Goal: Ask a question: Seek information or help from site administrators or community

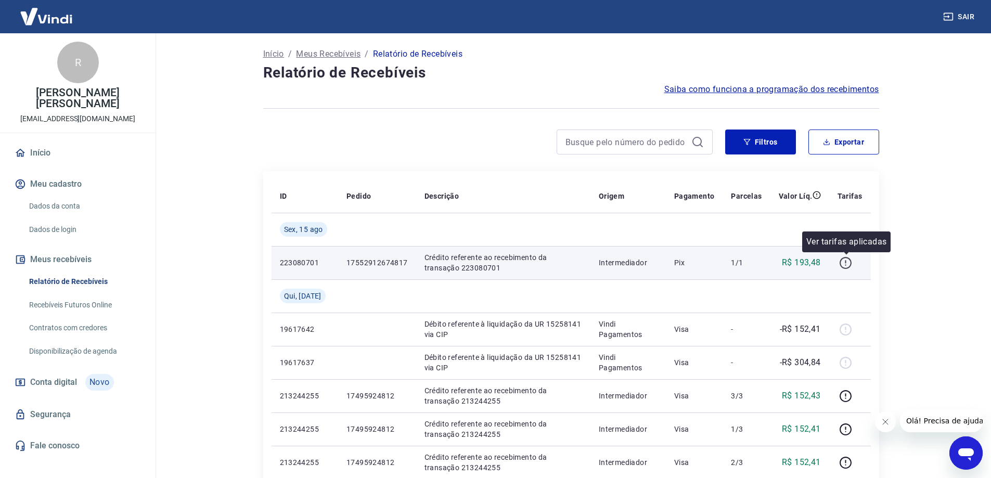
click at [847, 265] on icon "button" at bounding box center [845, 262] width 13 height 13
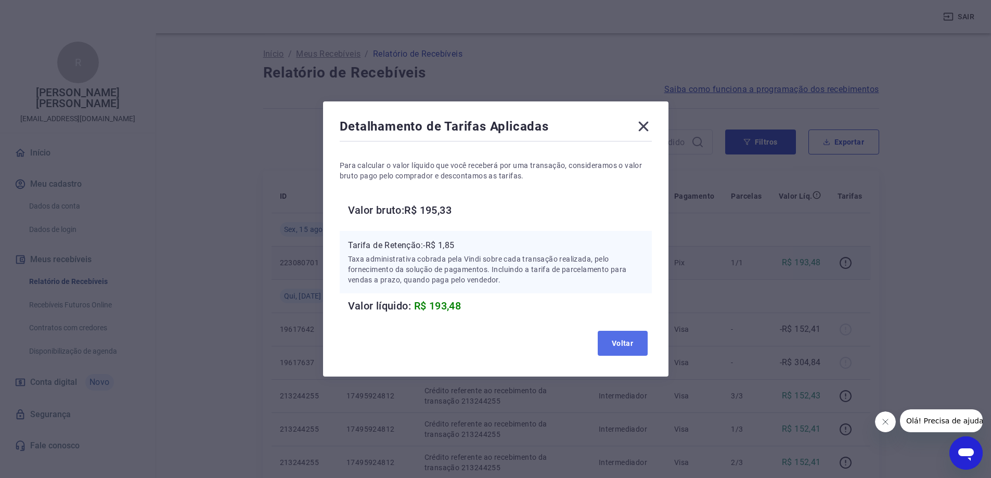
click at [625, 345] on button "Voltar" at bounding box center [623, 343] width 50 height 25
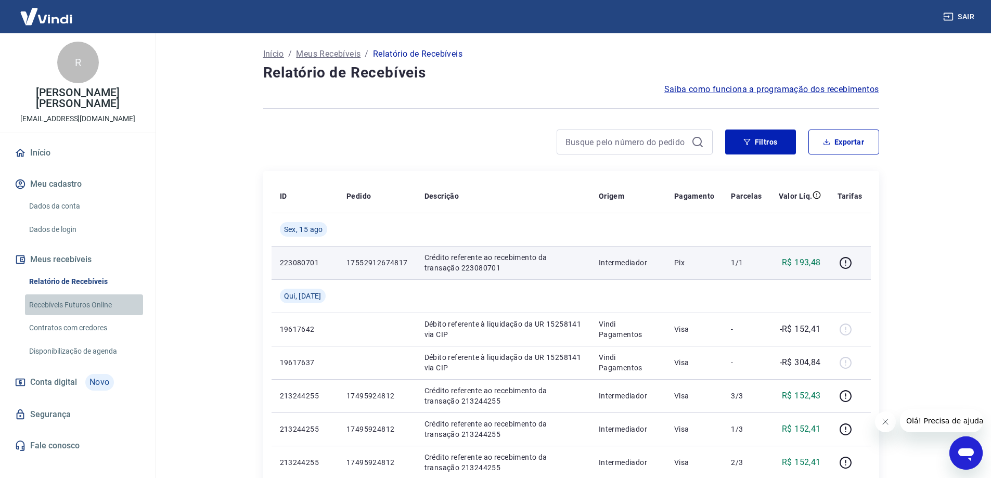
click at [67, 304] on link "Recebíveis Futuros Online" at bounding box center [84, 304] width 118 height 21
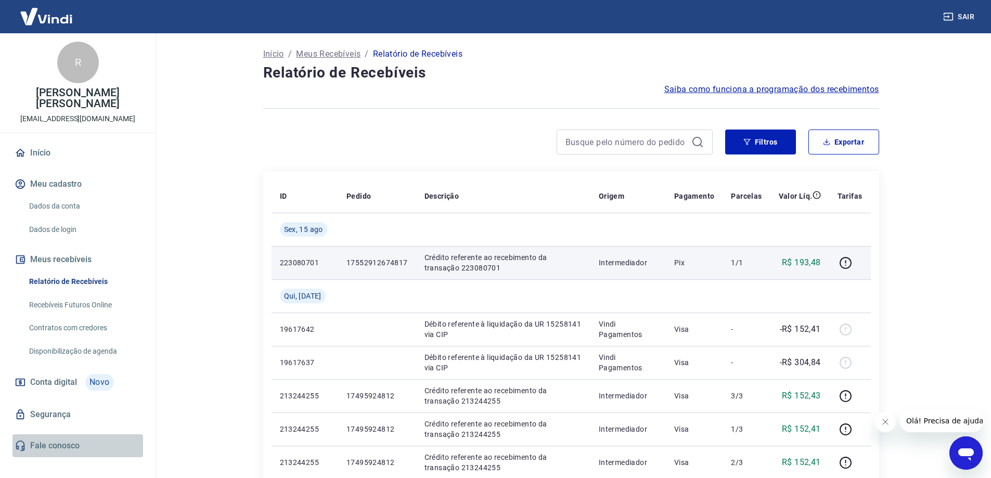
click at [56, 447] on link "Fale conosco" at bounding box center [77, 445] width 131 height 23
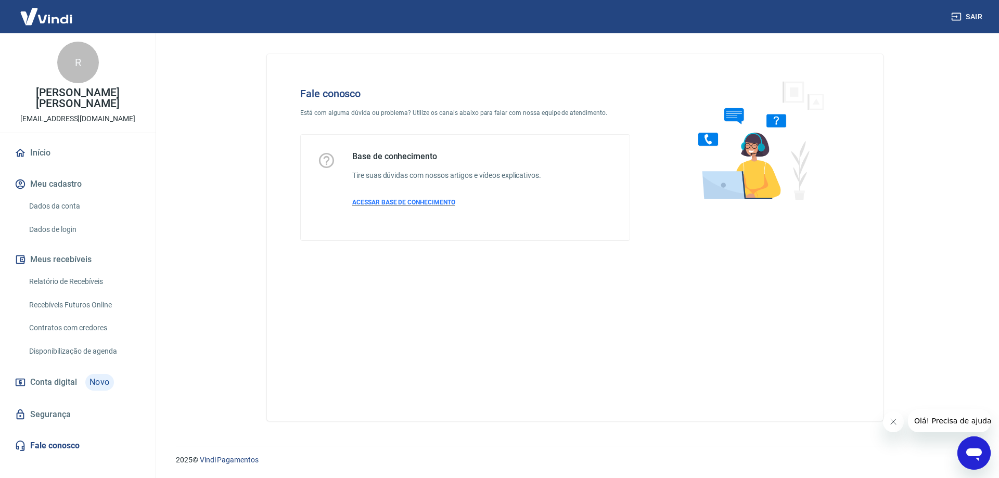
click at [397, 201] on span "ACESSAR BASE DE CONHECIMENTO" at bounding box center [403, 202] width 103 height 7
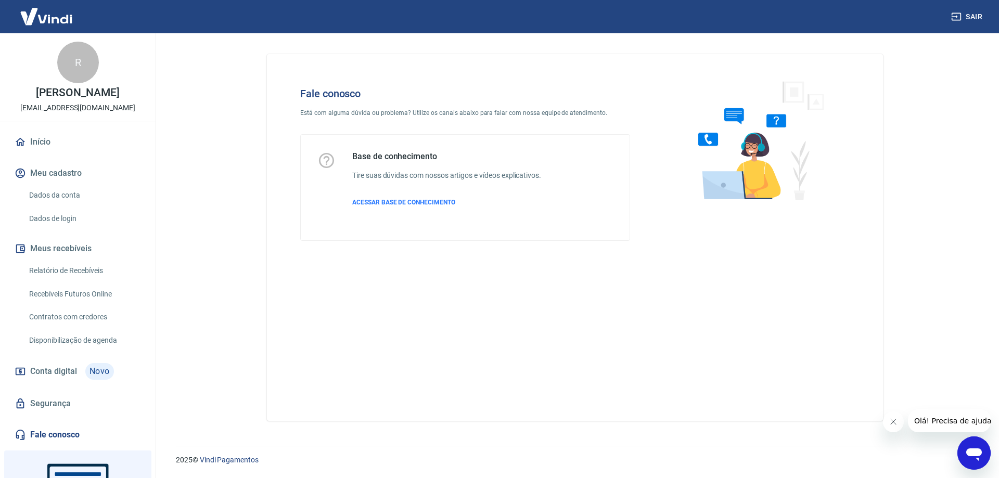
click at [47, 446] on link "Fale conosco" at bounding box center [77, 434] width 131 height 23
click at [409, 202] on span "ACESSAR BASE DE CONHECIMENTO" at bounding box center [403, 202] width 103 height 7
click at [400, 203] on span "ACESSAR BASE DE CONHECIMENTO" at bounding box center [403, 202] width 103 height 7
click at [977, 457] on icon "Abrir janela de mensagens" at bounding box center [973, 453] width 19 height 19
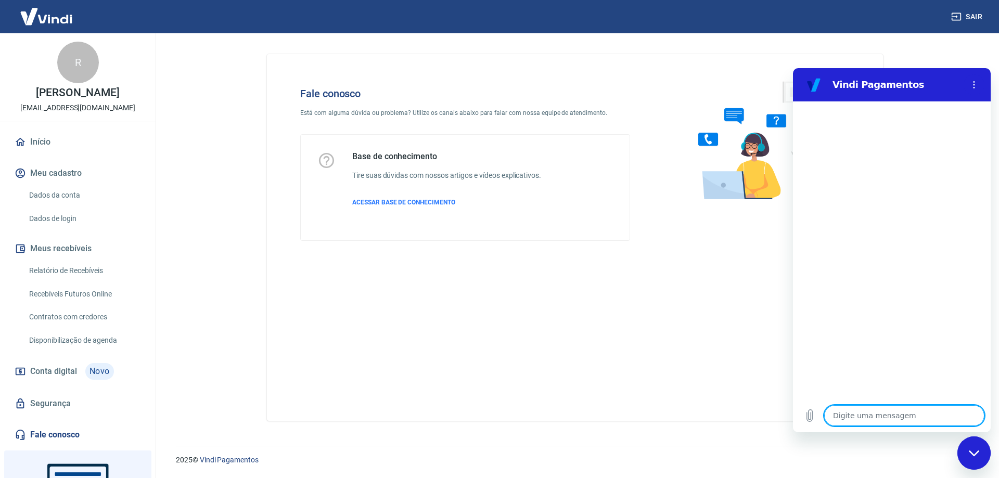
type textarea "F"
type textarea "x"
type textarea "Fi"
type textarea "x"
type textarea "Fiz"
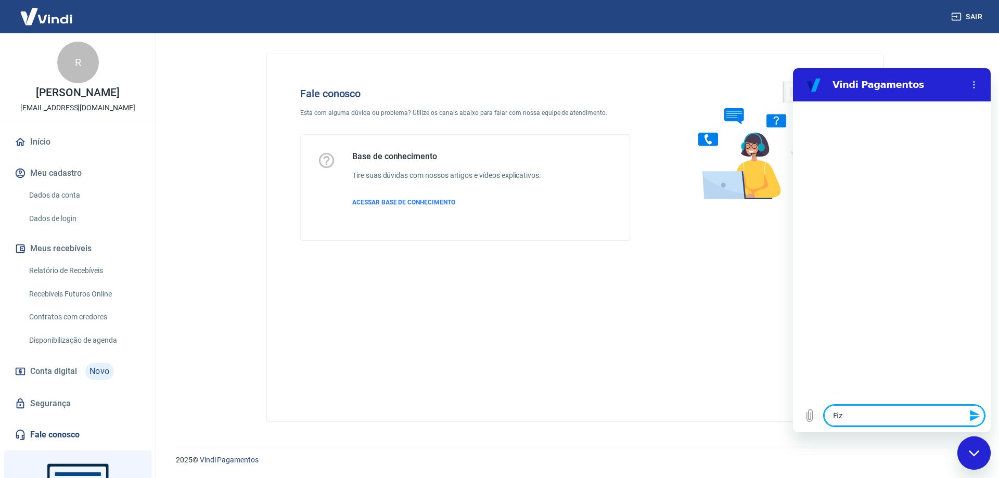
type textarea "x"
type textarea "Fiz"
type textarea "x"
type textarea "Fiz u"
type textarea "x"
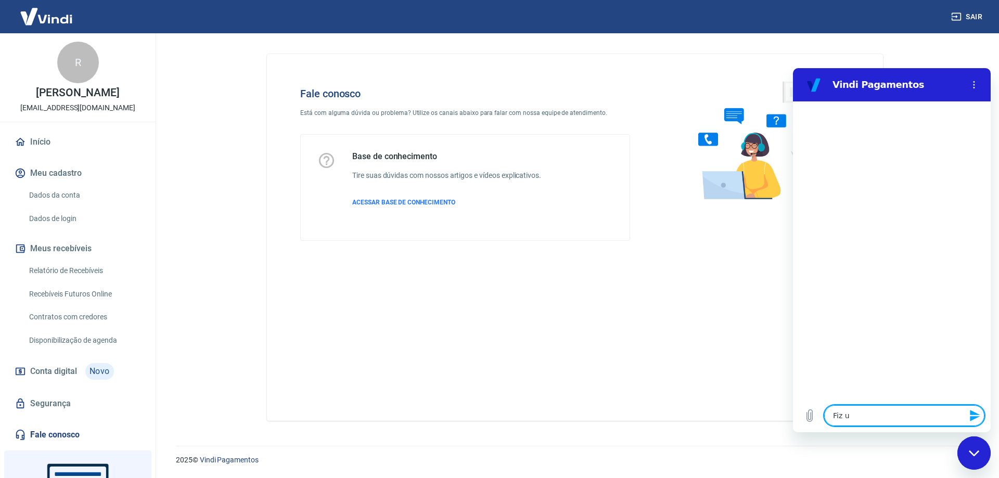
type textarea "Fiz um"
type textarea "x"
type textarea "Fiz um"
type textarea "x"
type textarea "Fiz um c"
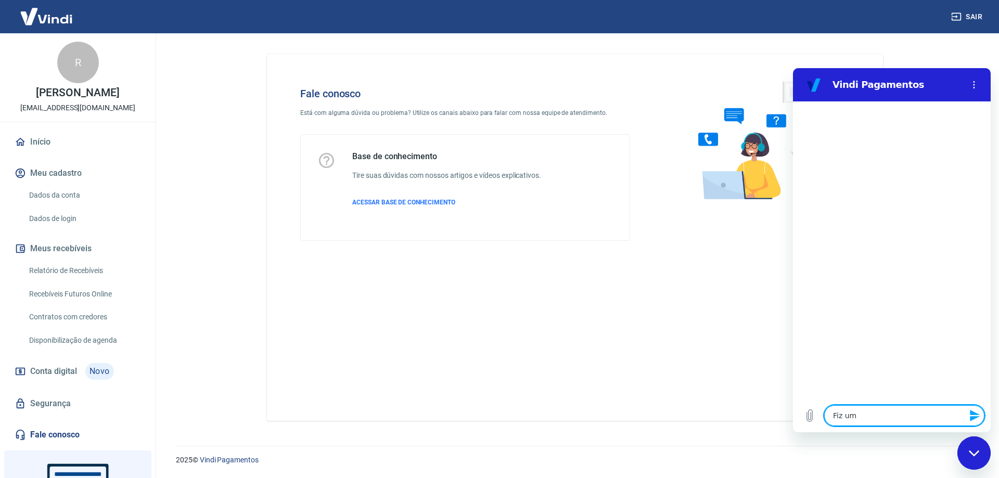
type textarea "x"
type textarea "Fiz um ce"
type textarea "x"
type textarea "Fiz um c"
type textarea "x"
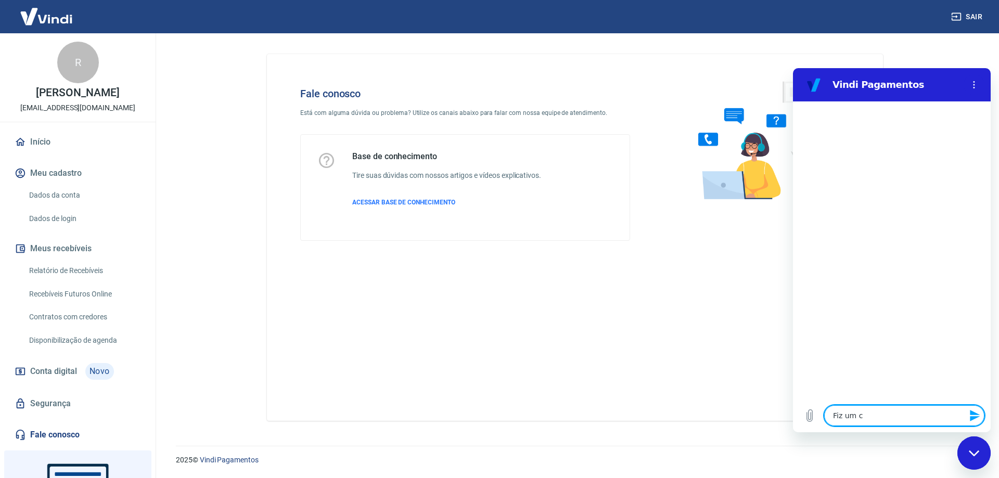
type textarea "Fiz um ca"
type textarea "x"
type textarea "Fiz um can"
type textarea "x"
type textarea "Fiz um canc"
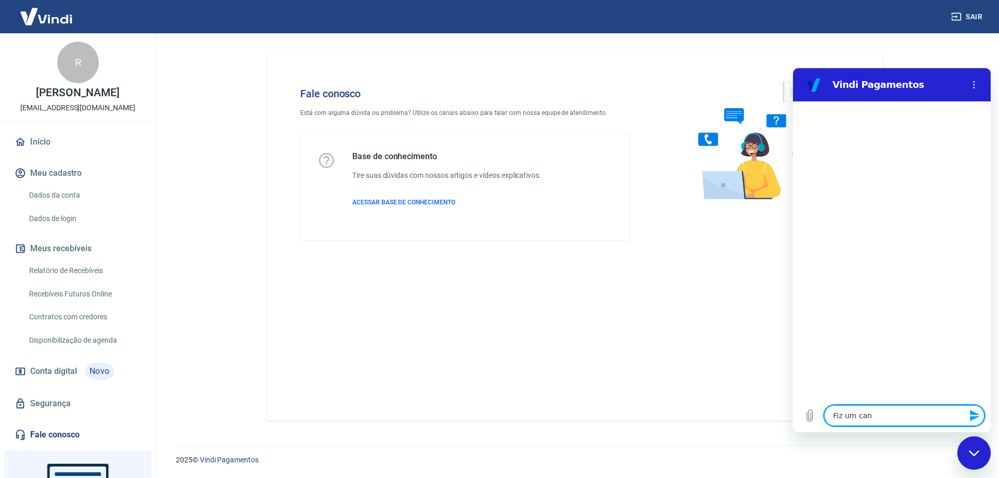
type textarea "x"
type textarea "Fiz um cance"
type textarea "x"
type textarea "Fiz um cancel"
type textarea "x"
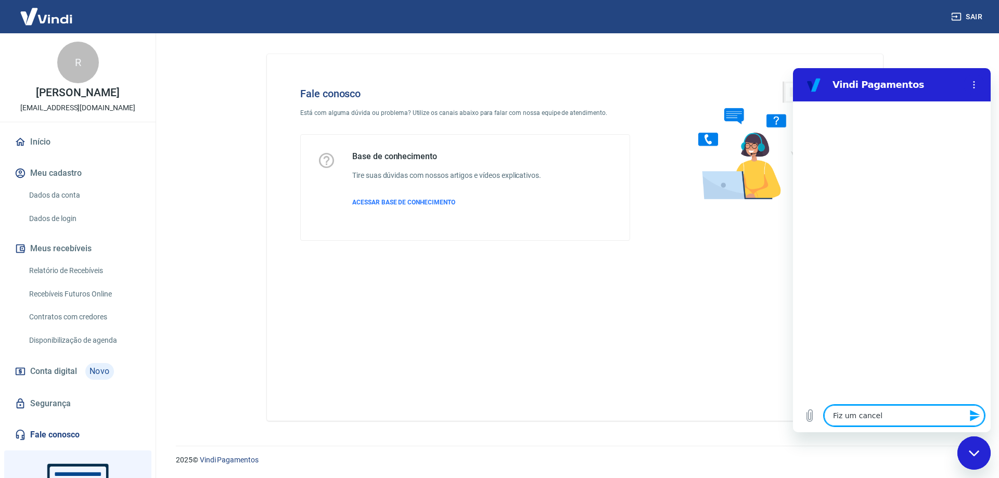
type textarea "Fiz um cancela"
type textarea "x"
type textarea "Fiz um cancelam"
type textarea "x"
type textarea "Fiz um cancelame"
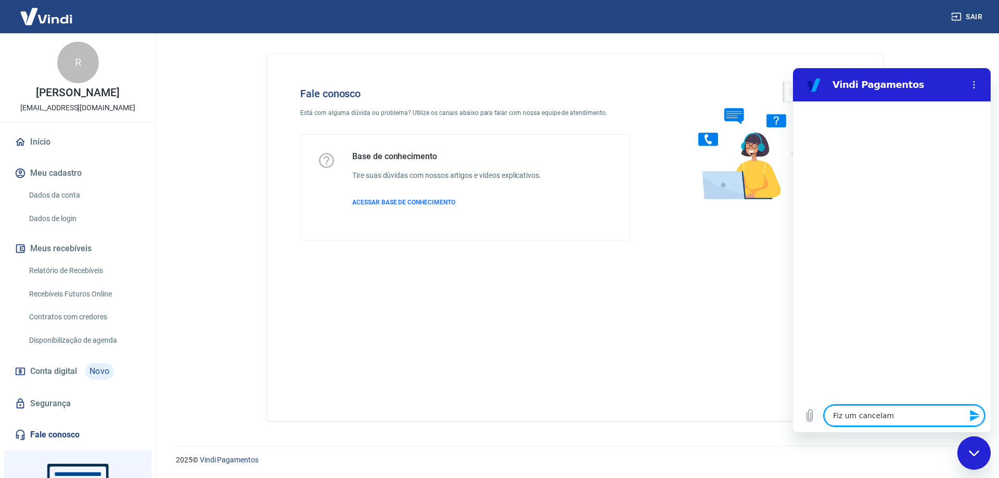
type textarea "x"
type textarea "Fiz um cancelamen"
type textarea "x"
type textarea "Fiz um cancelament"
type textarea "x"
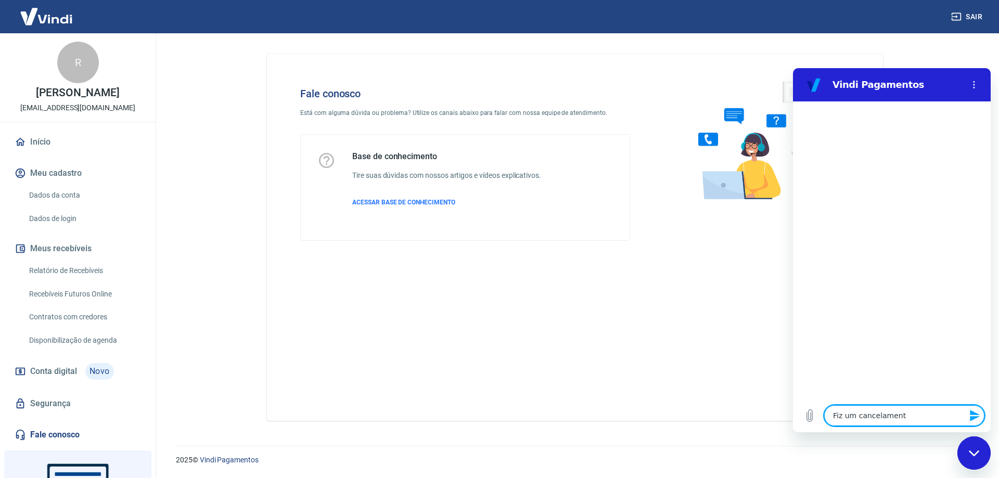
type textarea "Fiz um cancelamento"
type textarea "x"
type textarea "Fiz um cancelamento"
type textarea "x"
type textarea "Fiz um cancelamento d"
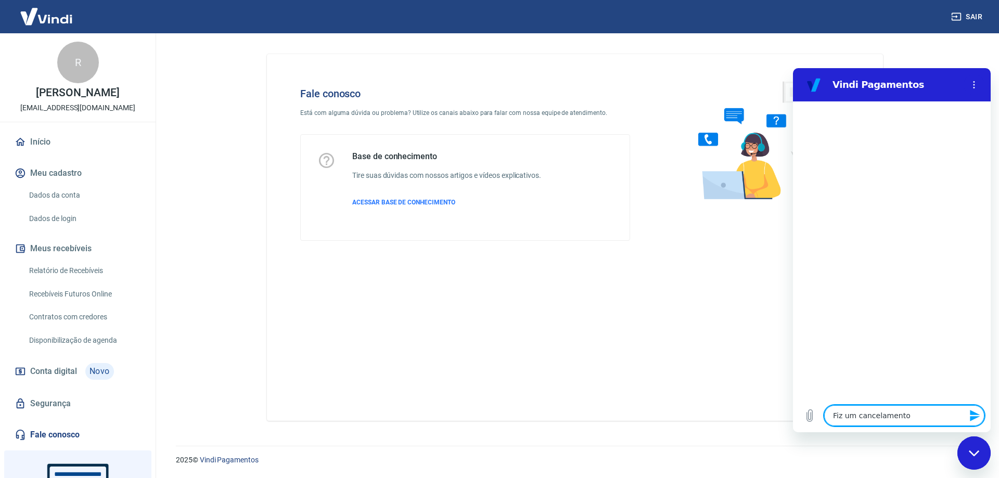
type textarea "x"
type textarea "Fiz um cancelamento de"
type textarea "x"
type textarea "Fiz um cancelamento de"
type textarea "x"
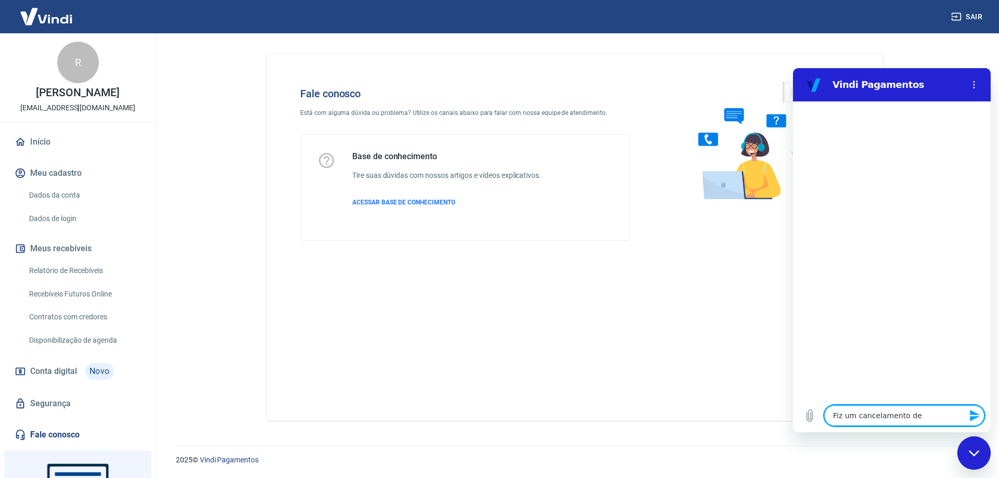
type textarea "Fiz um cancelamento de v"
type textarea "x"
type textarea "Fiz um cancelamento de ve"
type textarea "x"
type textarea "Fiz um cancelamento de ven"
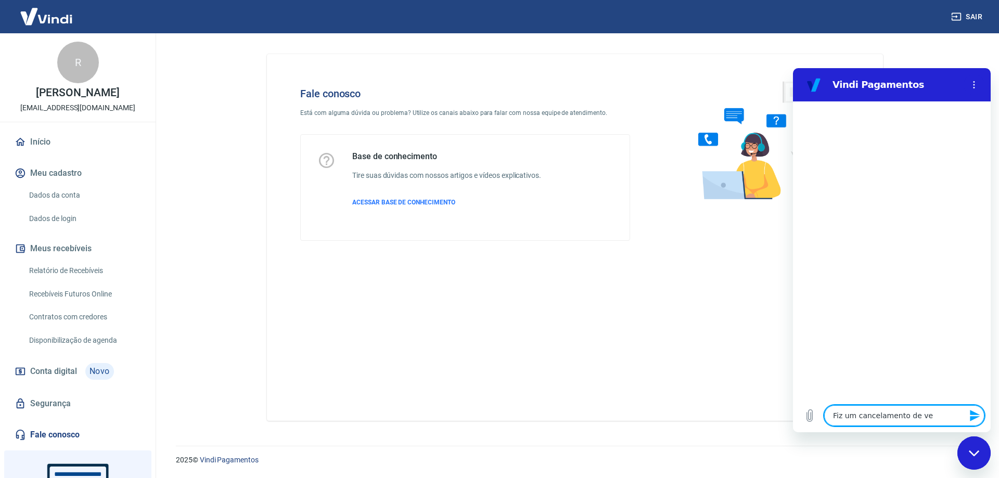
type textarea "x"
type textarea "Fiz um cancelamento de vend"
type textarea "x"
type textarea "Fiz um cancelamento de venda"
type textarea "x"
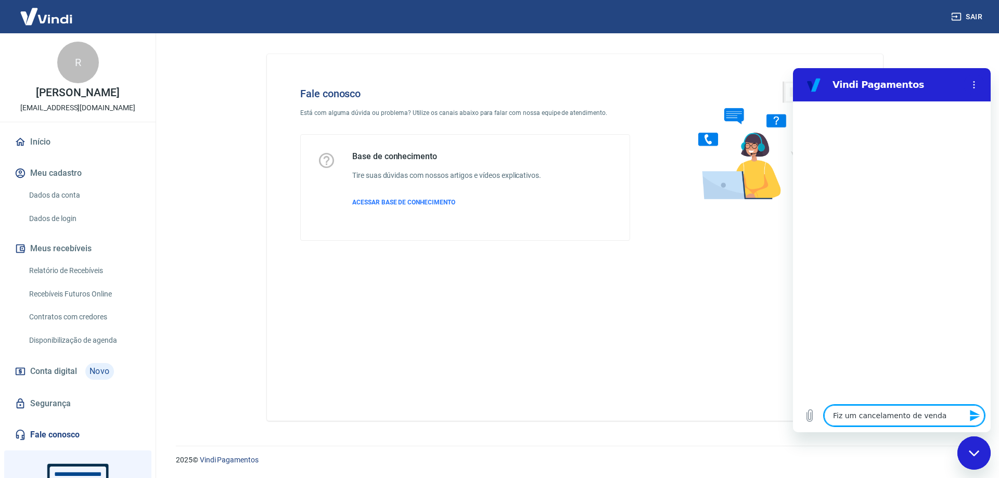
type textarea "Fiz um cancelamento de venda"
type textarea "x"
type textarea "Fiz um cancelamento de venda p"
type textarea "x"
type textarea "Fiz um cancelamento de venda pi"
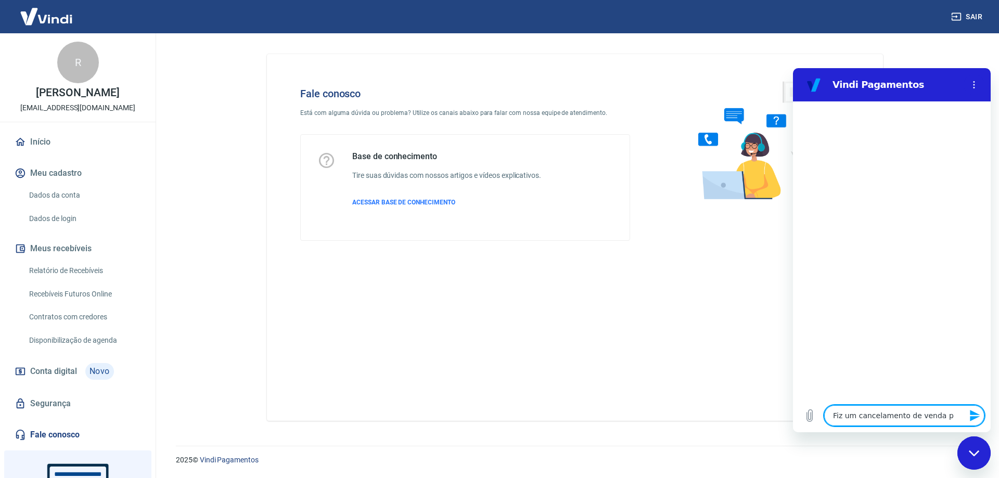
type textarea "x"
type textarea "Fiz um cancelamento de venda pix"
type textarea "x"
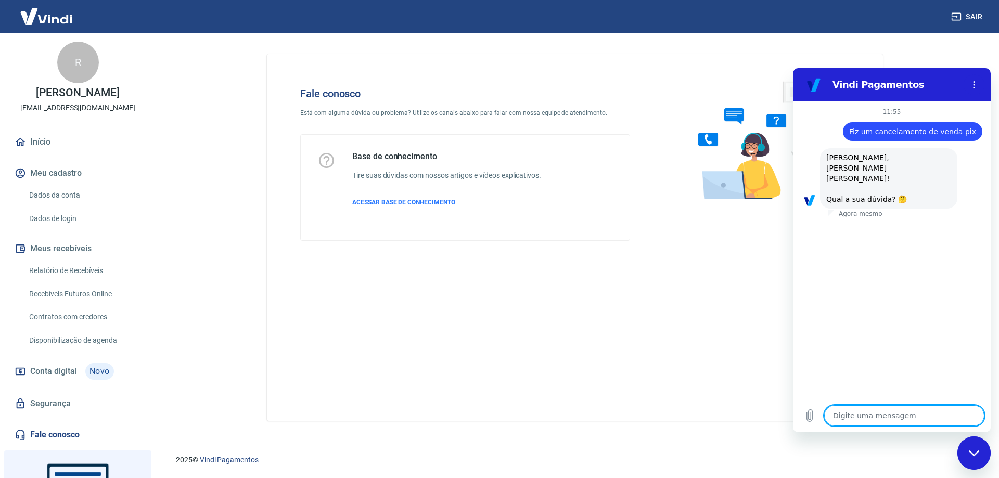
scroll to position [27, 0]
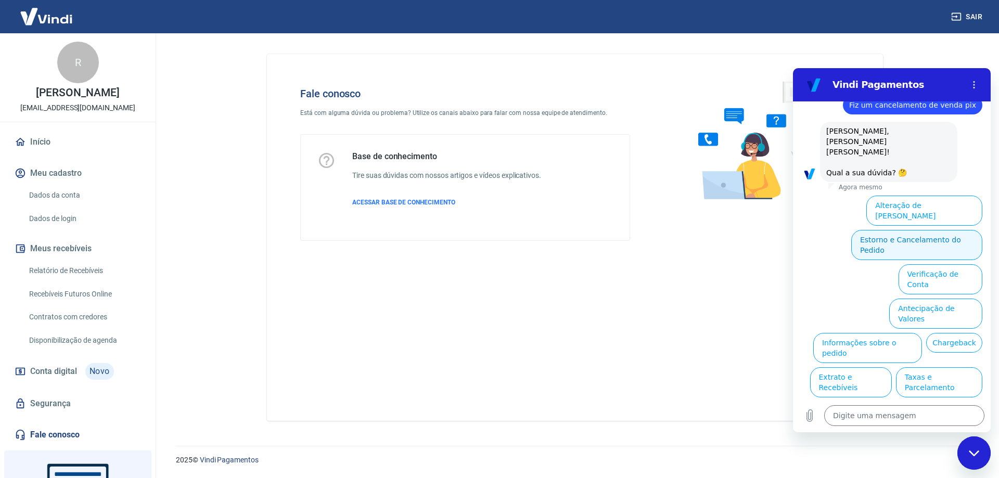
click at [910, 230] on button "Estorno e Cancelamento do Pedido" at bounding box center [916, 245] width 131 height 30
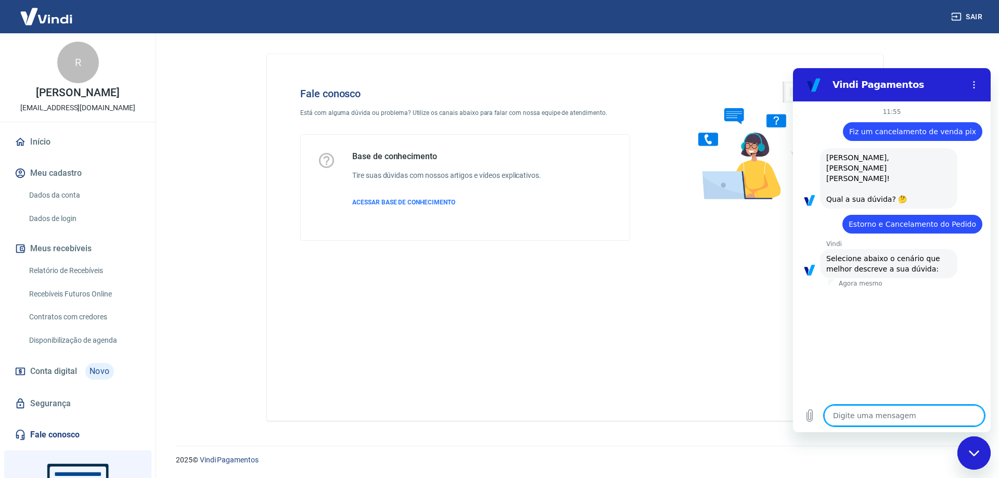
scroll to position [56, 0]
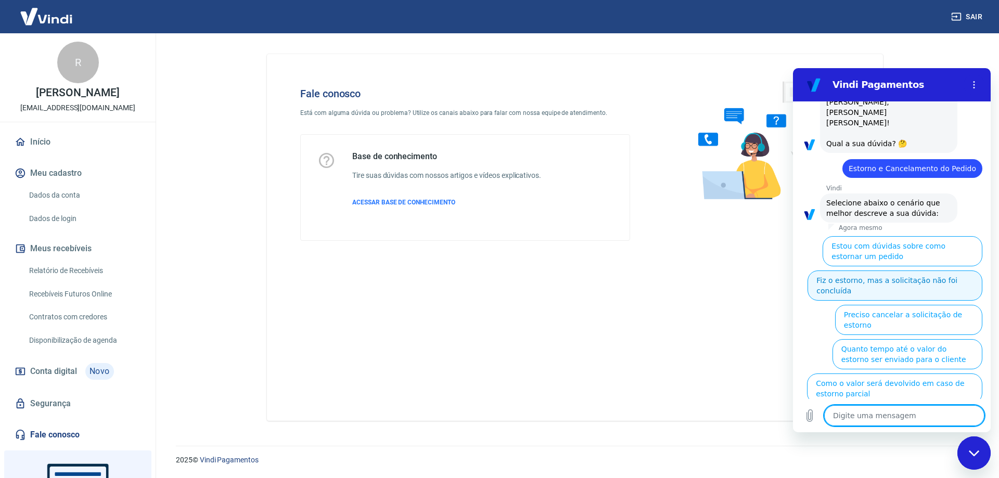
click at [899, 271] on button "Fiz o estorno, mas a solicitação não foi concluída" at bounding box center [894, 285] width 175 height 30
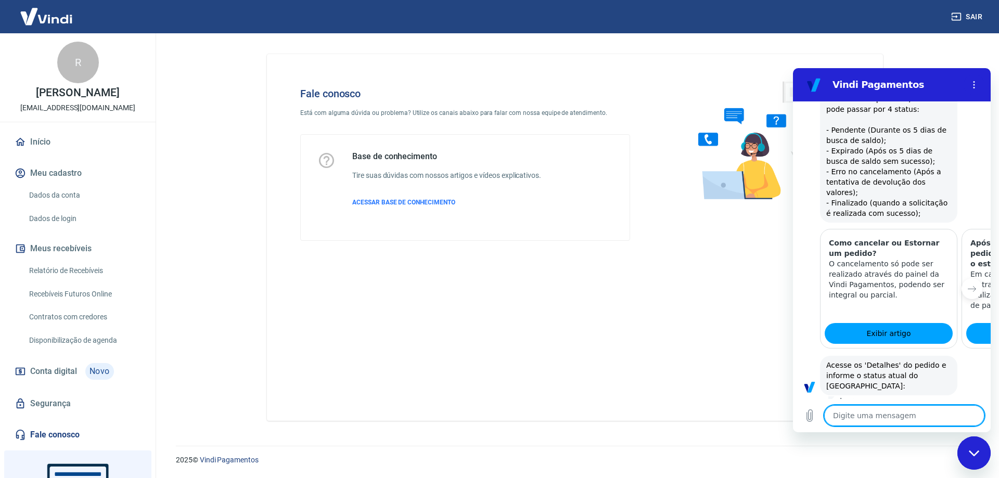
scroll to position [400, 0]
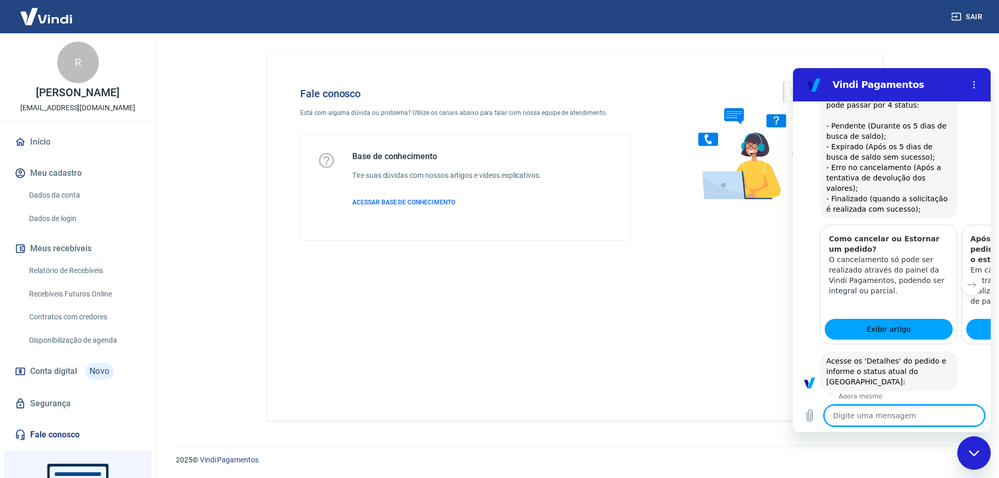
click at [868, 439] on button "Status Pendente" at bounding box center [875, 454] width 70 height 30
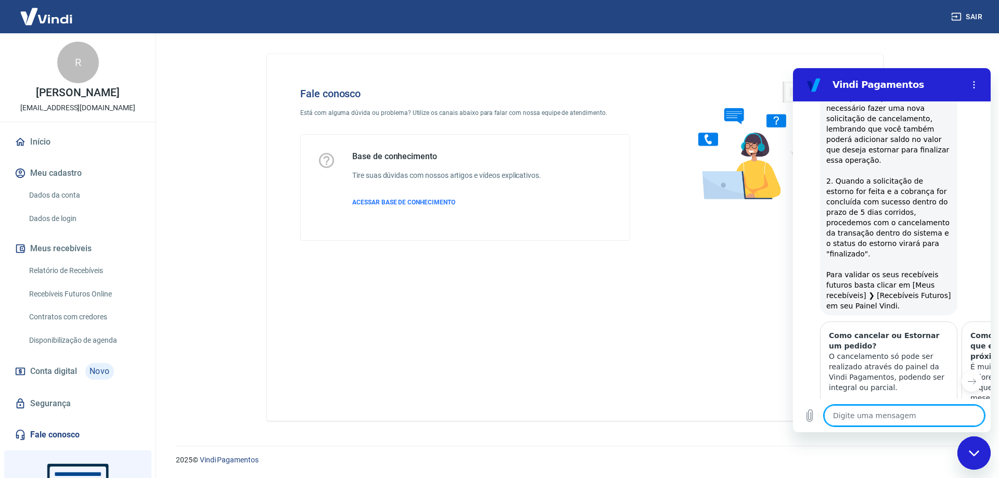
scroll to position [982, 0]
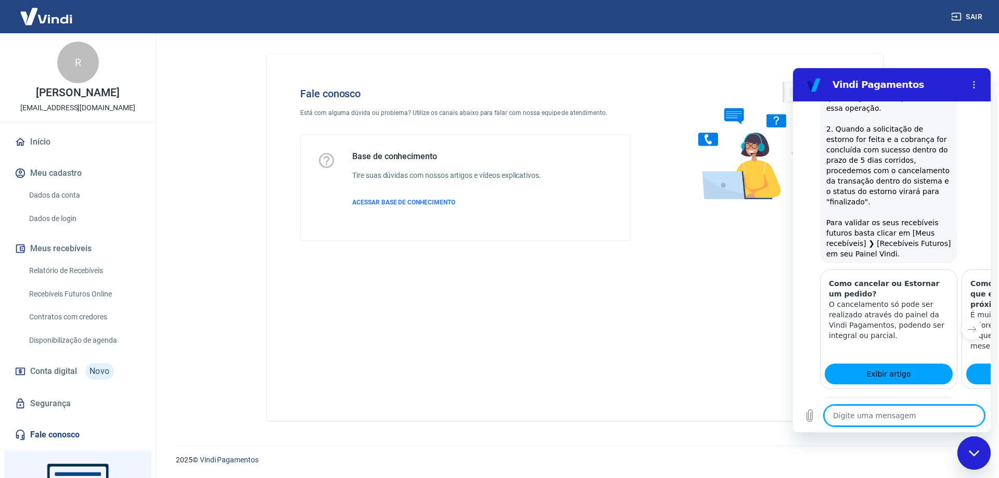
click at [960, 449] on button "Não" at bounding box center [966, 459] width 32 height 20
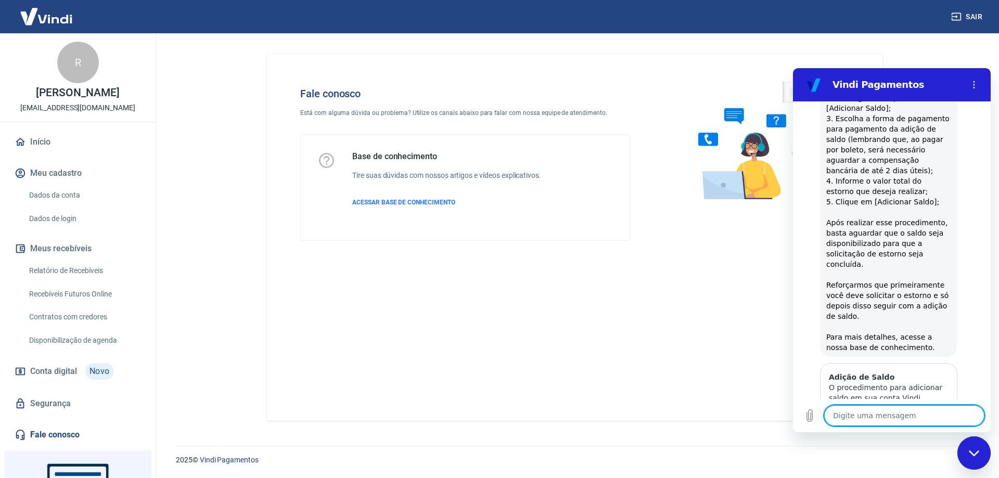
scroll to position [1526, 0]
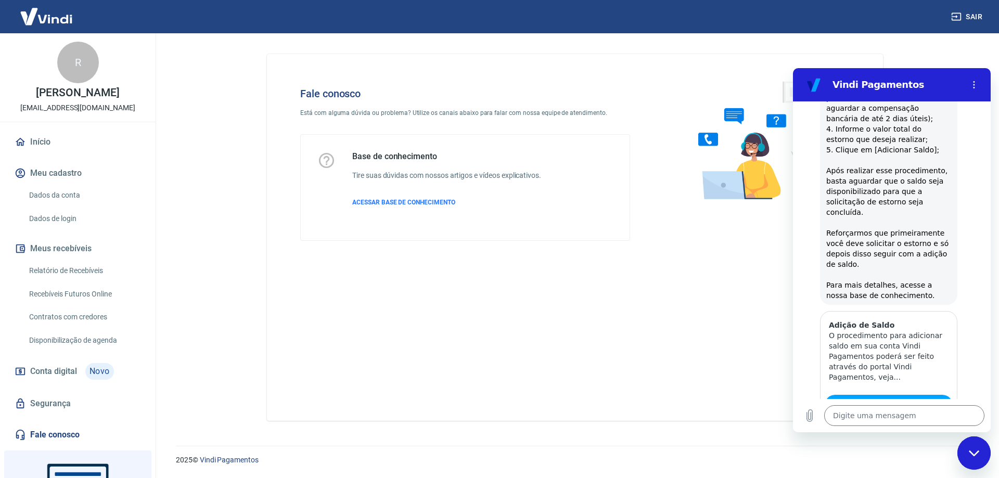
click at [919, 460] on button "Sim" at bounding box center [931, 470] width 30 height 20
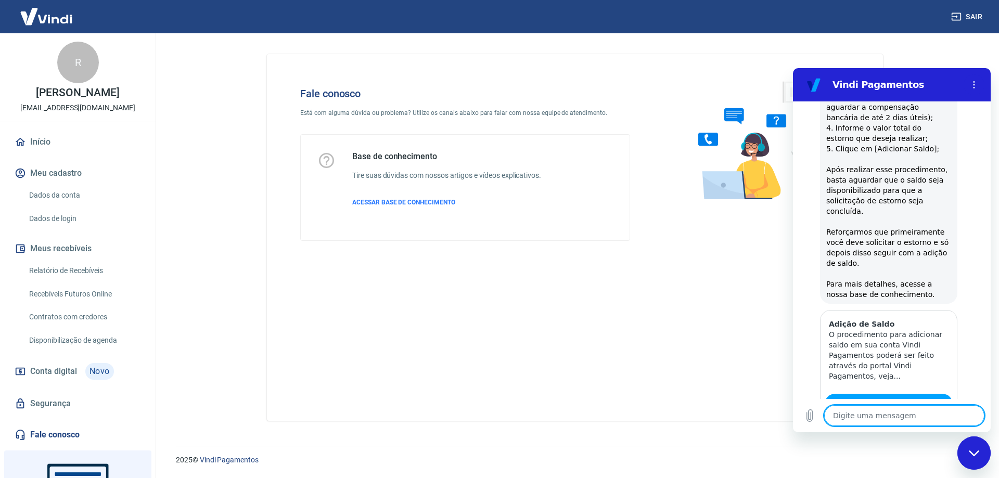
type textarea "x"
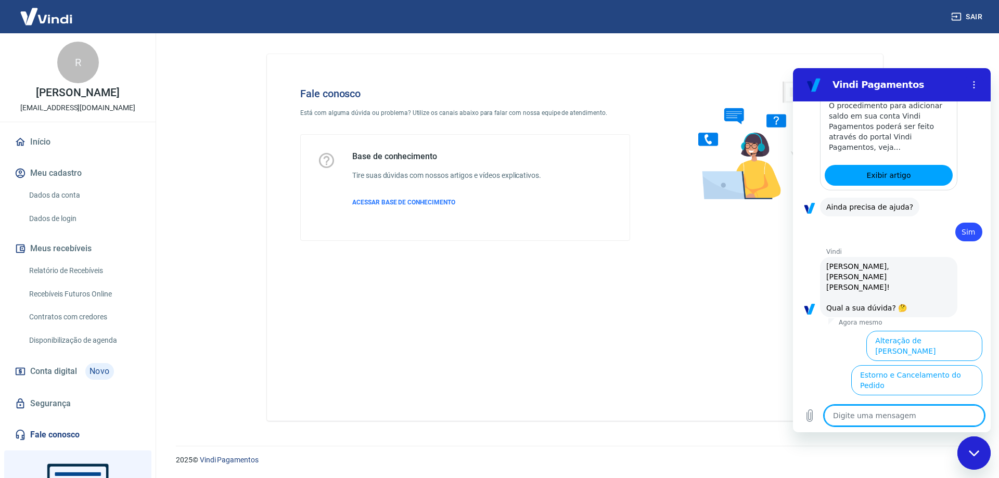
scroll to position [1808, 0]
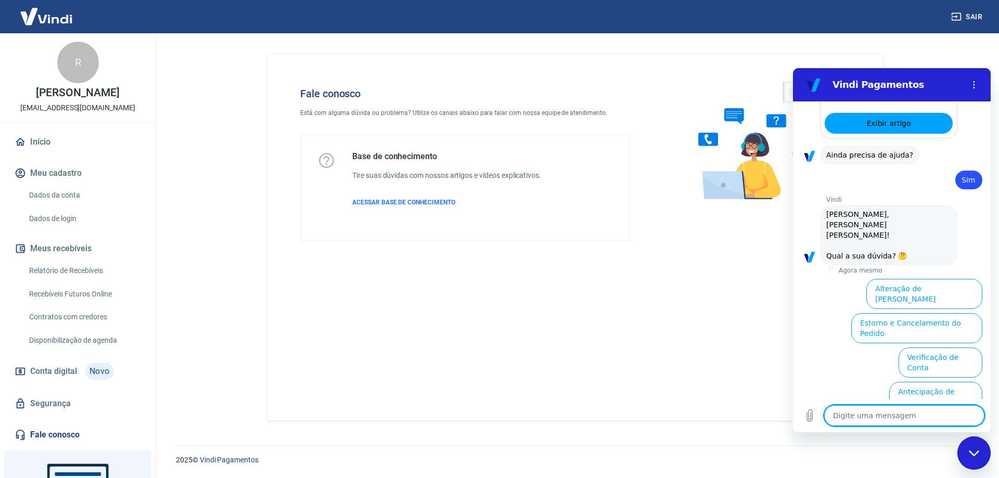
type textarea "f"
type textarea "x"
type textarea "fa"
type textarea "x"
type textarea "fal"
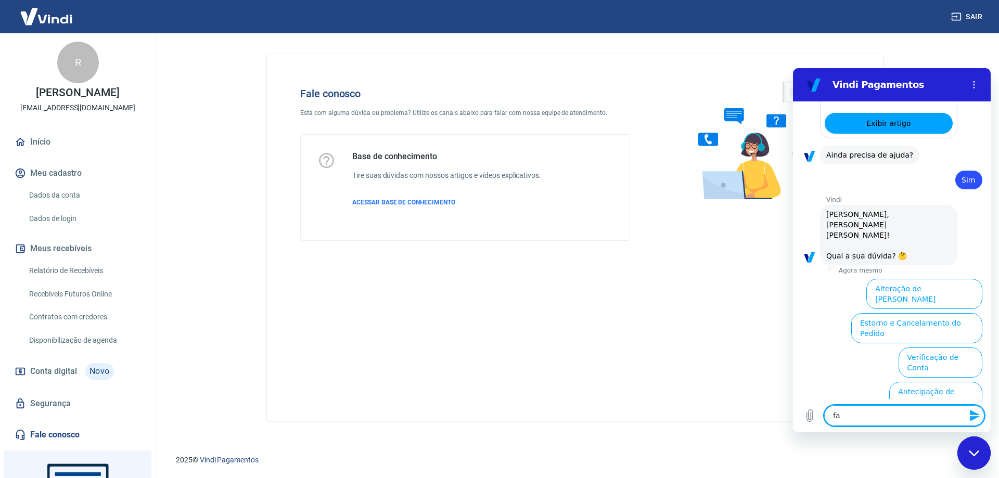
type textarea "x"
type textarea "fala"
type textarea "x"
type textarea "falar"
type textarea "x"
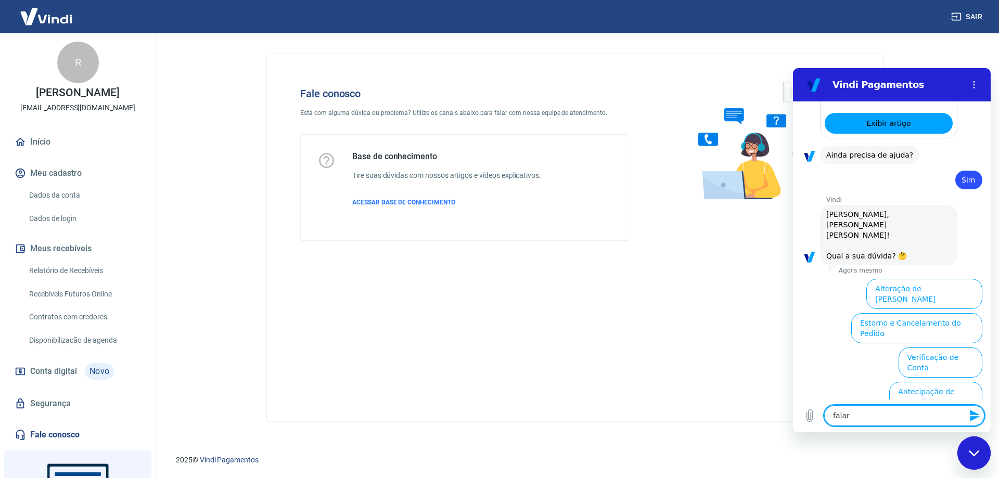
type textarea "falar"
type textarea "x"
type textarea "falar c"
type textarea "x"
type textarea "falar co"
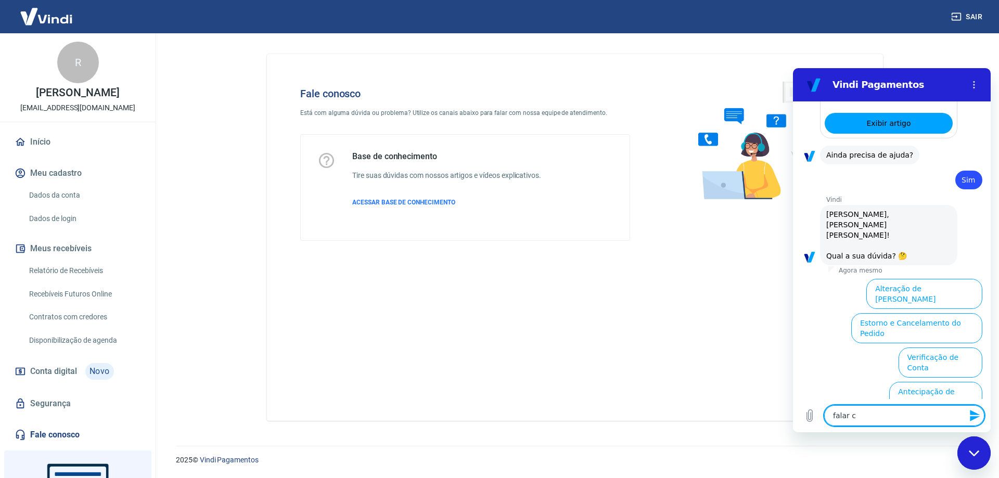
type textarea "x"
type textarea "falar com"
type textarea "x"
type textarea "falar com"
type textarea "x"
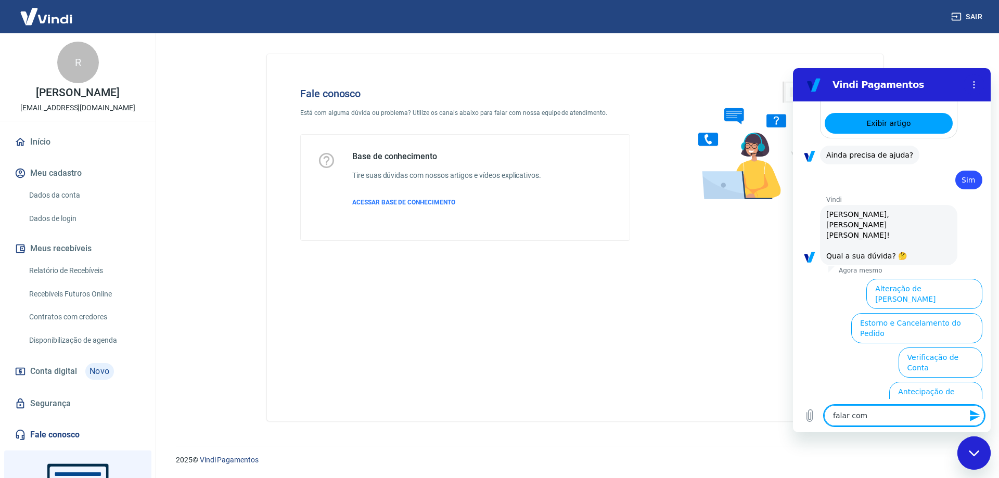
type textarea "falar com a"
type textarea "x"
type textarea "falar com at"
type textarea "x"
type textarea "falar com ate"
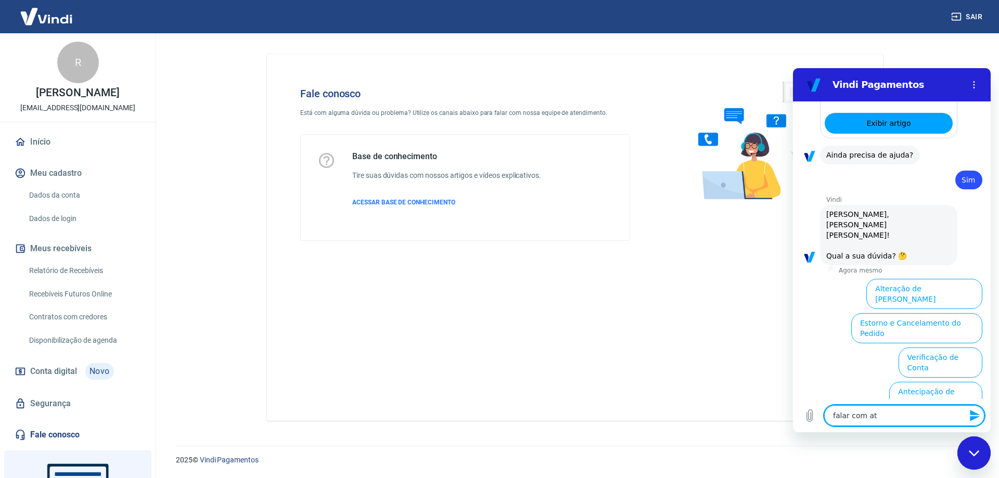
type textarea "x"
type textarea "falar com aten"
type textarea "x"
type textarea "falar com atend"
type textarea "x"
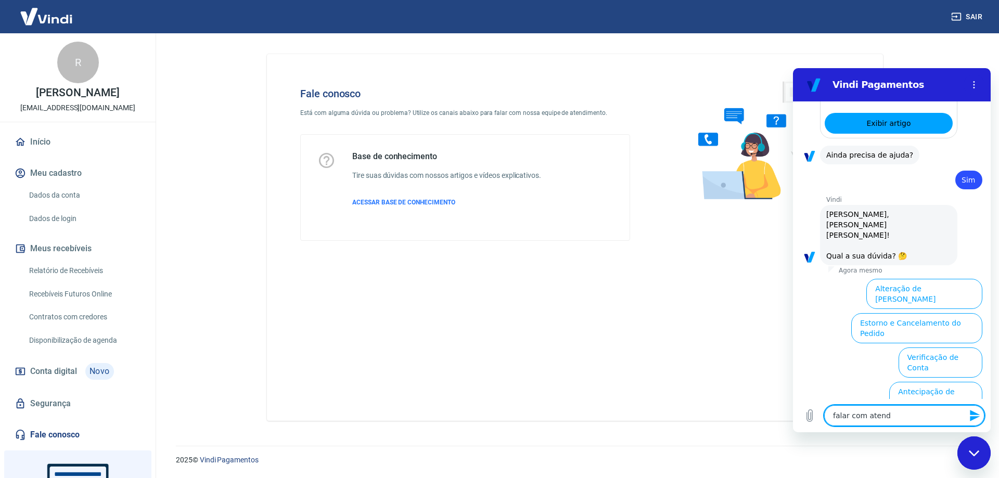
type textarea "falar com atendi"
type textarea "x"
type textarea "falar com atendim"
type textarea "x"
type textarea "falar com atendime"
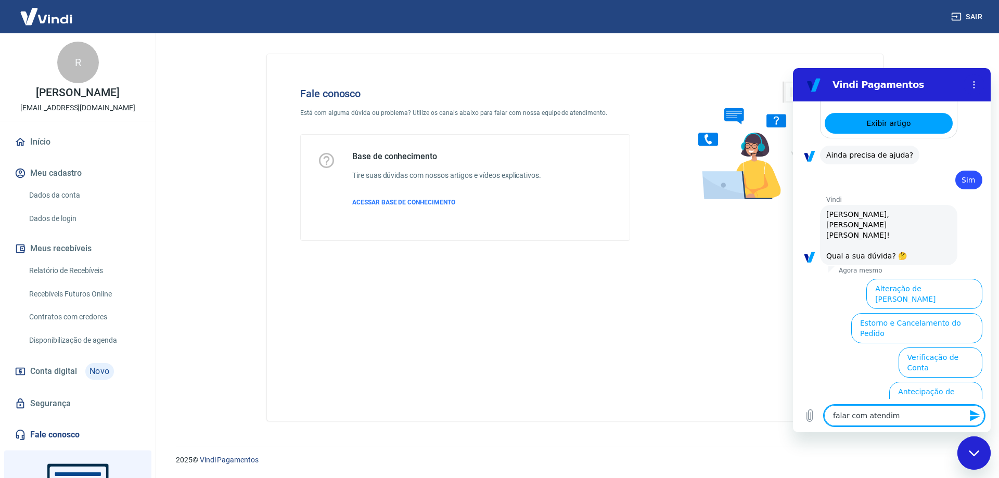
type textarea "x"
type textarea "falar com atendimen"
type textarea "x"
type textarea "falar com atendiment"
type textarea "x"
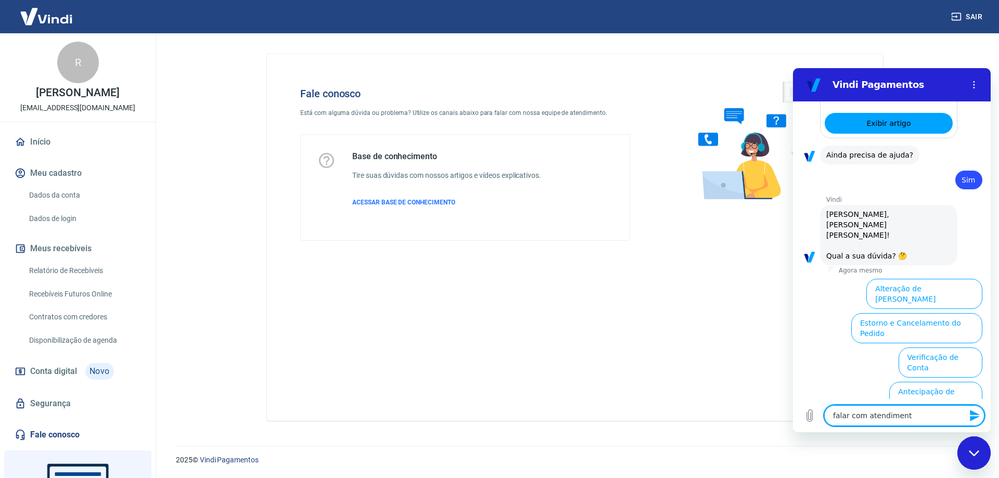
type textarea "falar com atendimento"
type textarea "x"
type textarea "falar com atendimento"
type textarea "x"
type textarea "falar com atendimento h"
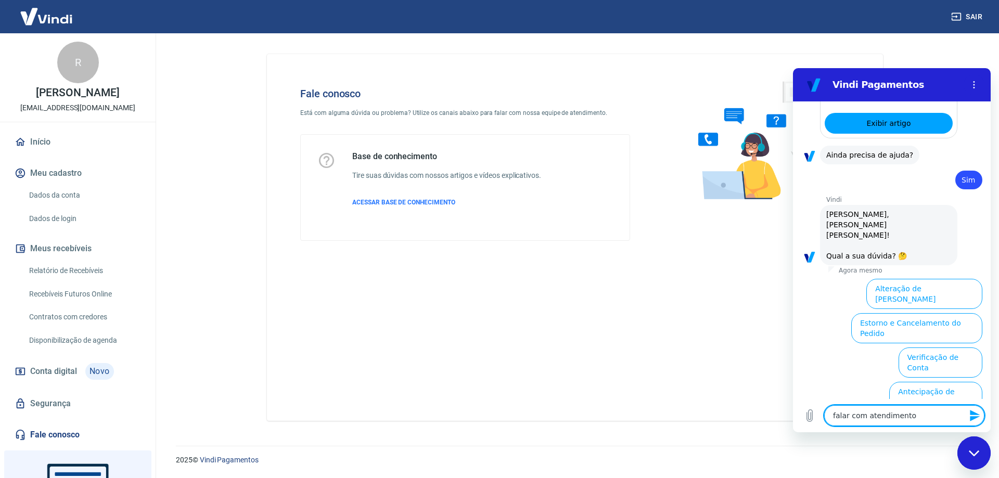
type textarea "x"
type textarea "falar com atendimento hu"
type textarea "x"
type textarea "falar com atendimento hum"
type textarea "x"
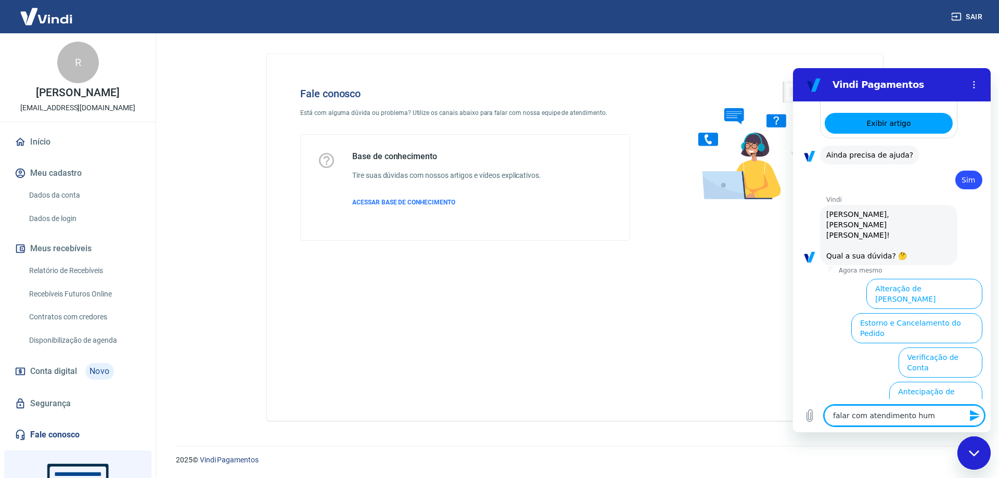
type textarea "falar com atendimento huma"
type textarea "x"
type textarea "falar com atendimento human"
type textarea "x"
type textarea "falar com atendimento humano"
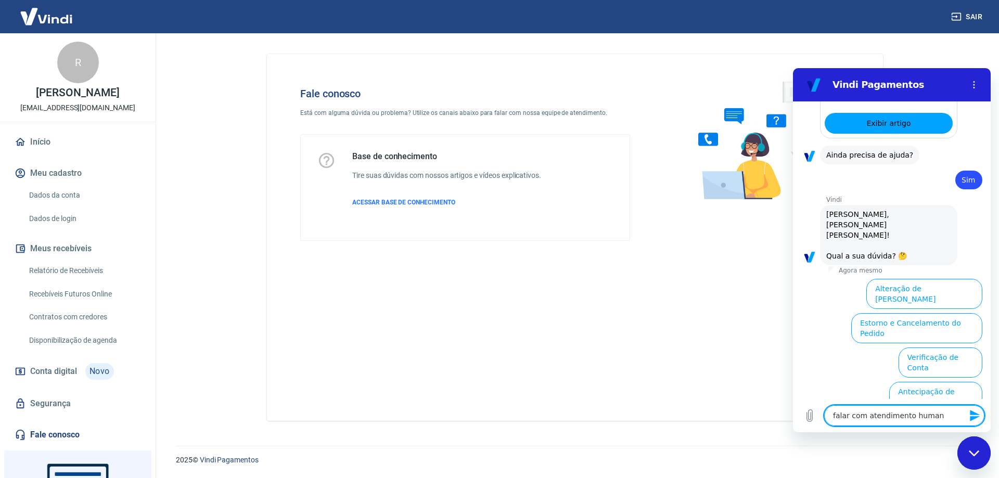
type textarea "x"
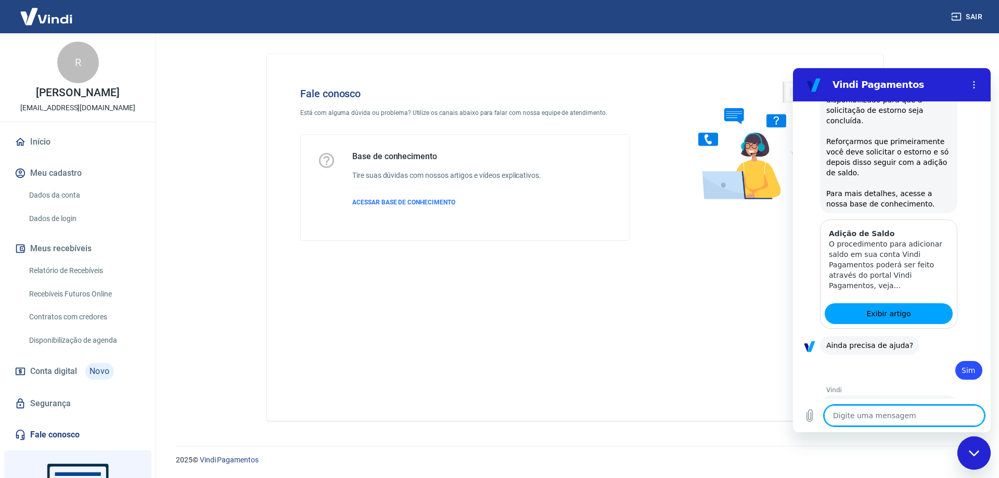
type textarea "x"
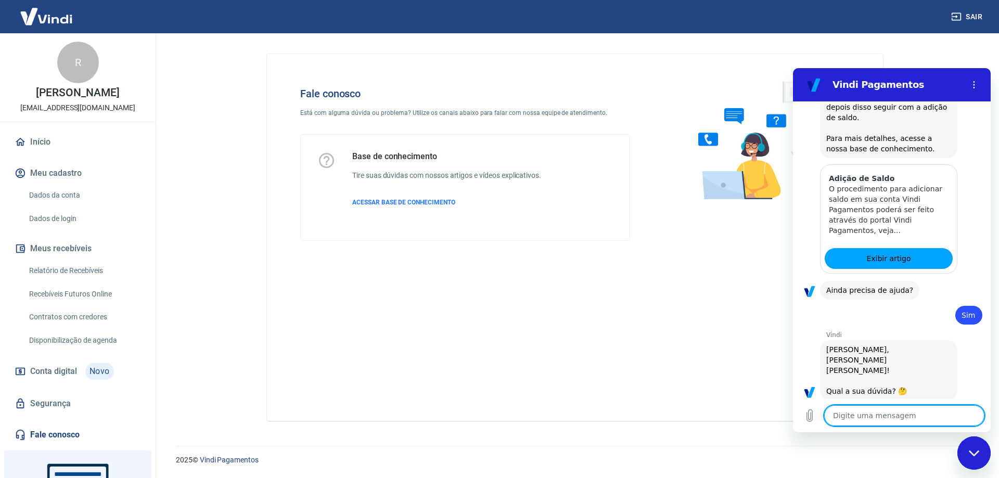
scroll to position [1569, 0]
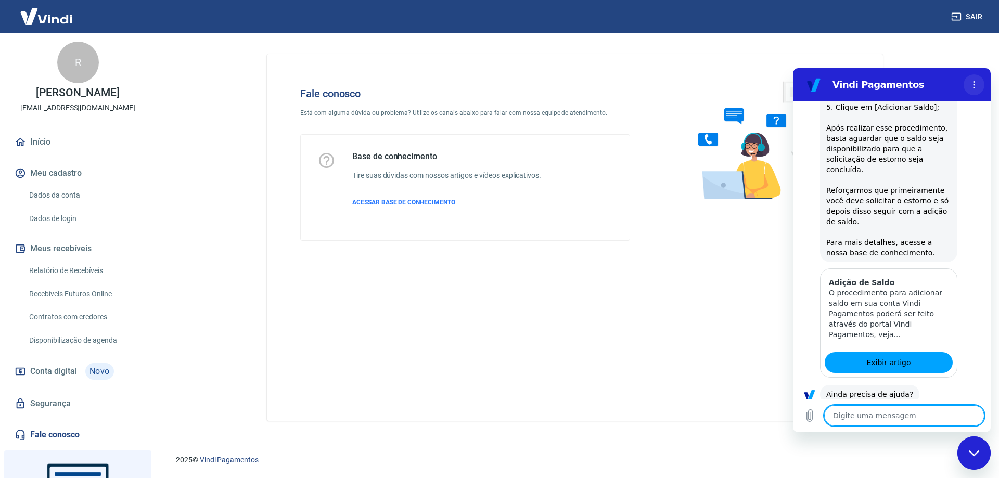
click at [980, 82] on button "Menu de opções" at bounding box center [973, 84] width 21 height 21
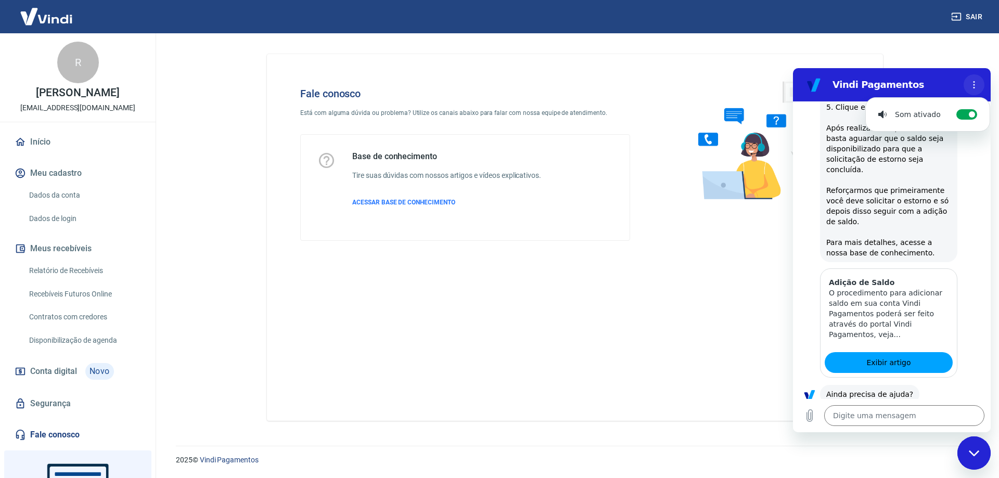
click at [973, 85] on circle "Menu de opções" at bounding box center [974, 85] width 2 height 2
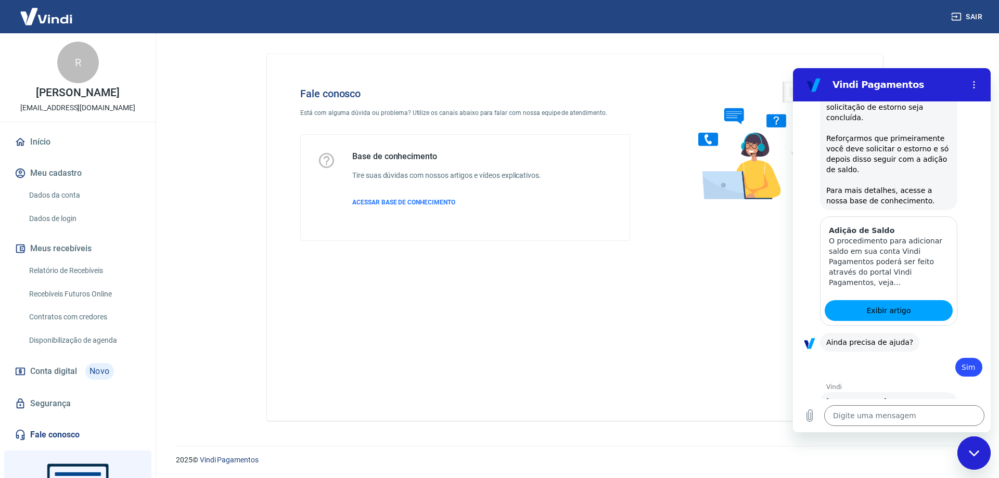
scroll to position [1673, 0]
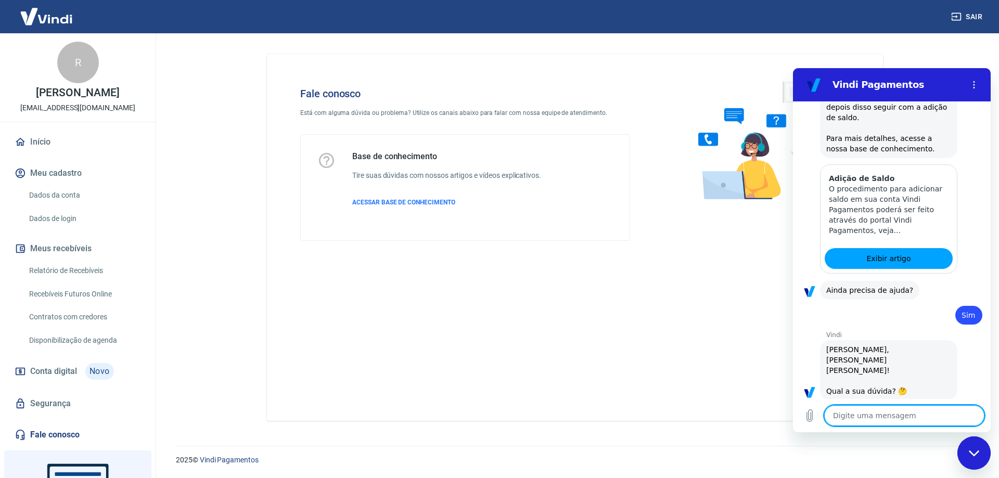
click at [907, 413] on textarea at bounding box center [904, 415] width 160 height 21
click at [920, 419] on textarea at bounding box center [904, 415] width 160 height 21
type textarea "c"
type textarea "x"
type textarea "ca"
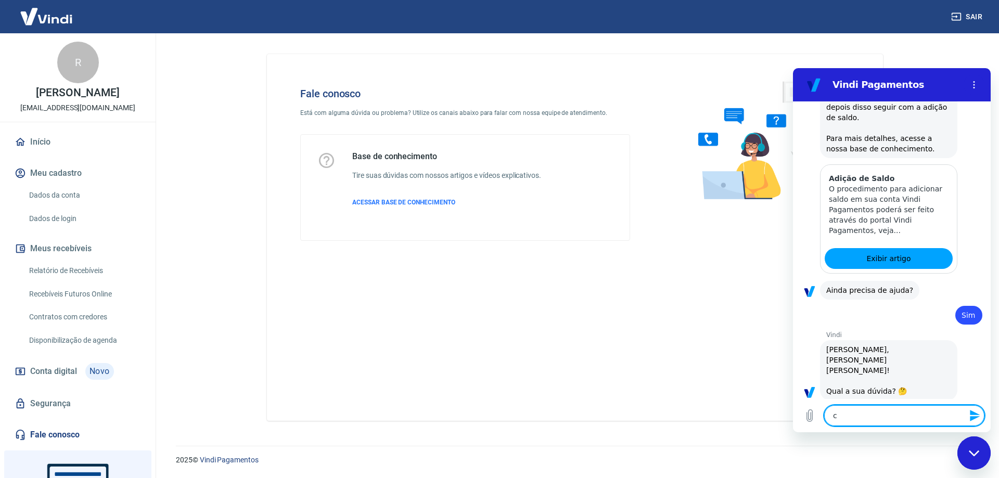
type textarea "x"
type textarea "can"
type textarea "x"
type textarea "canc"
type textarea "x"
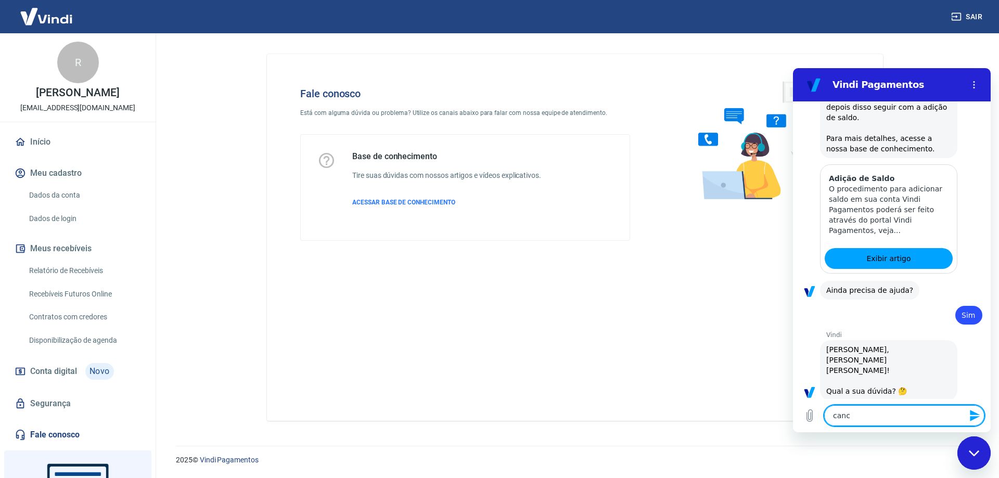
type textarea "cance"
type textarea "x"
type textarea "cancel"
type textarea "x"
type textarea "cancela"
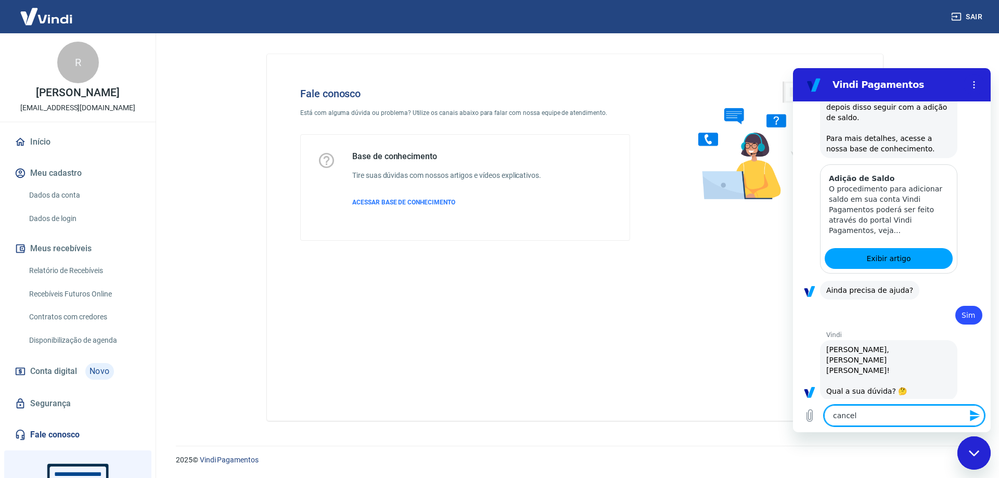
type textarea "x"
type textarea "cancelam"
type textarea "x"
type textarea "cancelame"
type textarea "x"
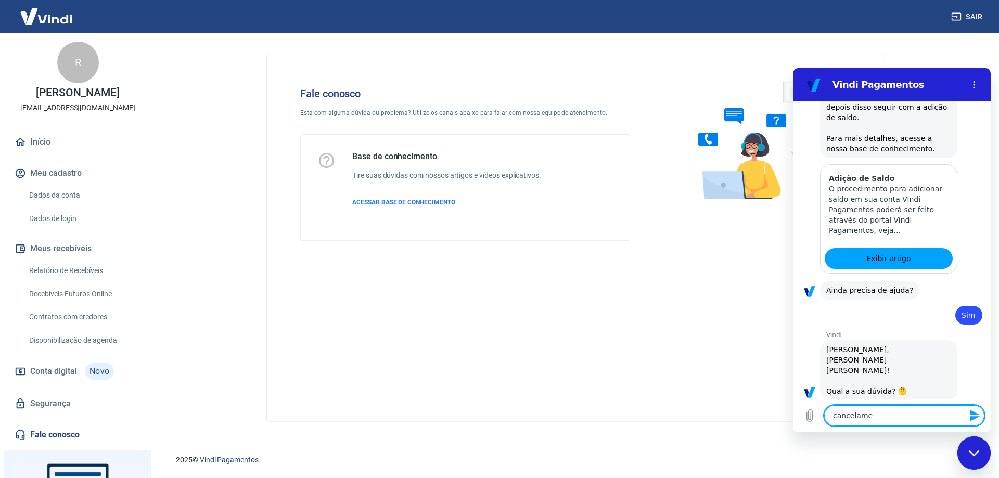
type textarea "cancelamen"
type textarea "x"
type textarea "cancelament"
type textarea "x"
type textarea "cancelamento"
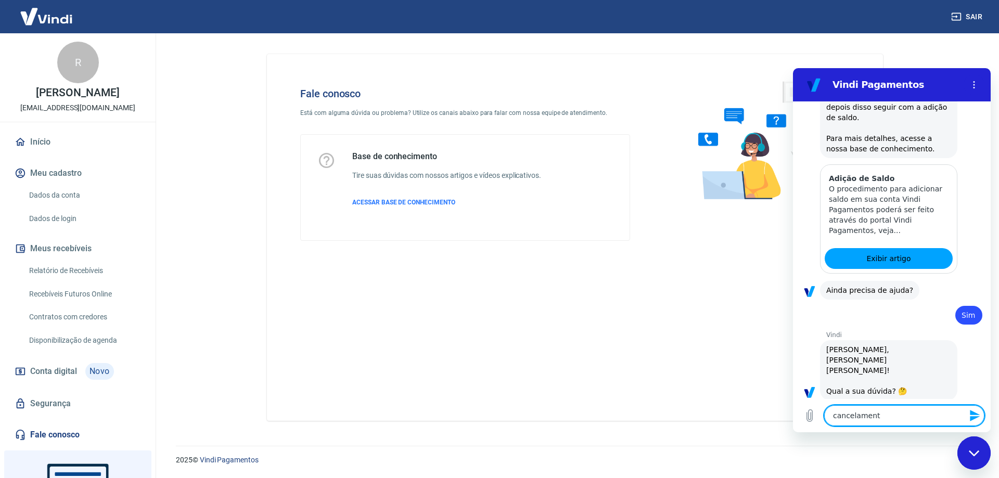
type textarea "x"
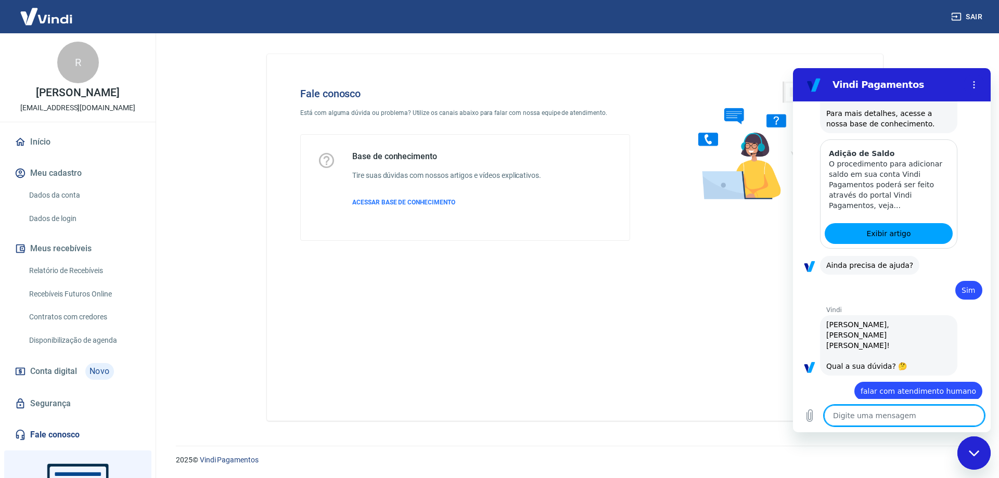
type textarea "x"
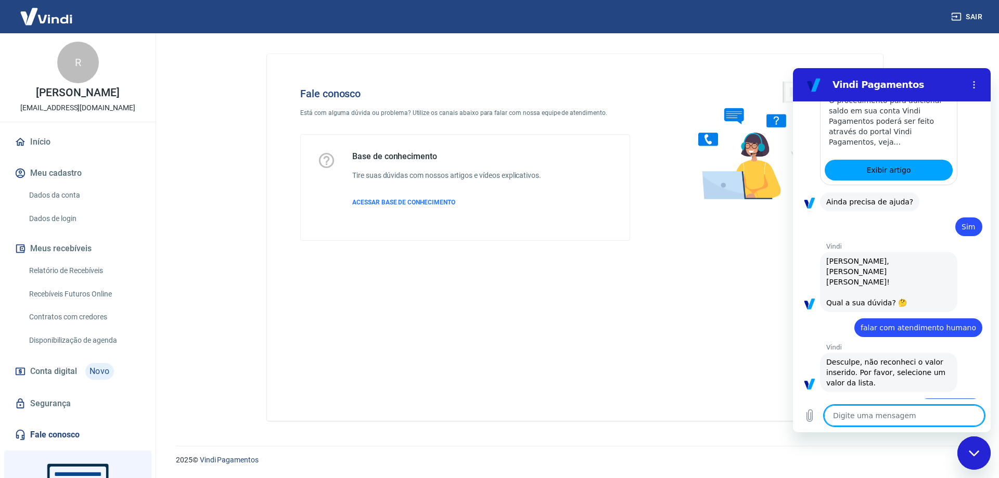
scroll to position [1764, 0]
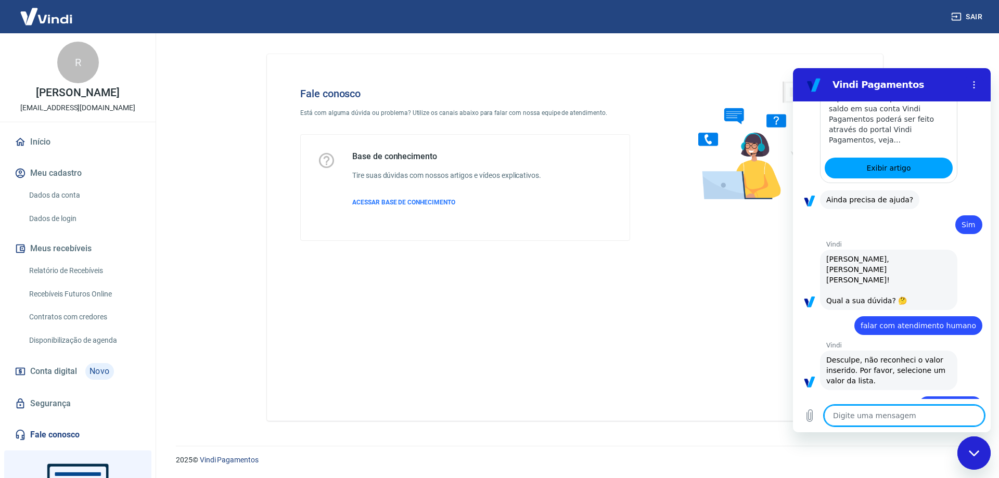
type textarea "s"
type textarea "x"
type textarea "si"
type textarea "x"
type textarea "sim"
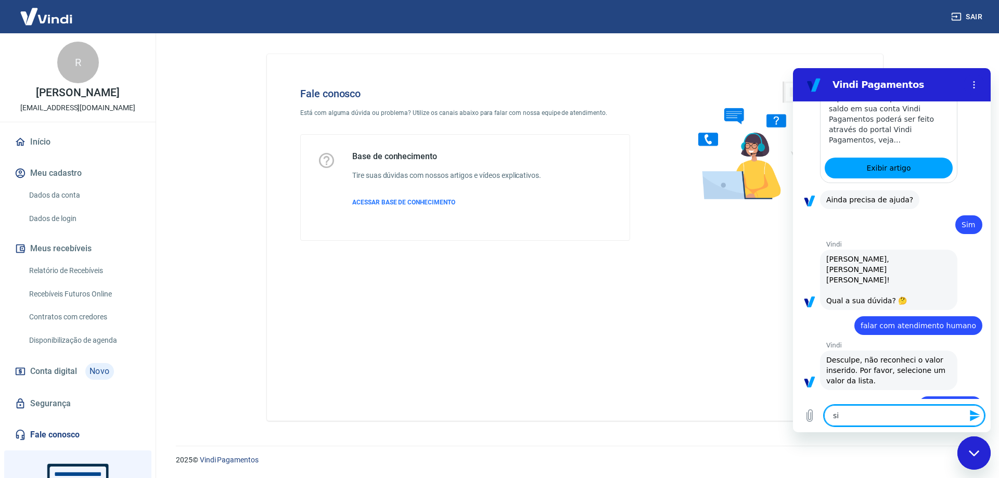
type textarea "x"
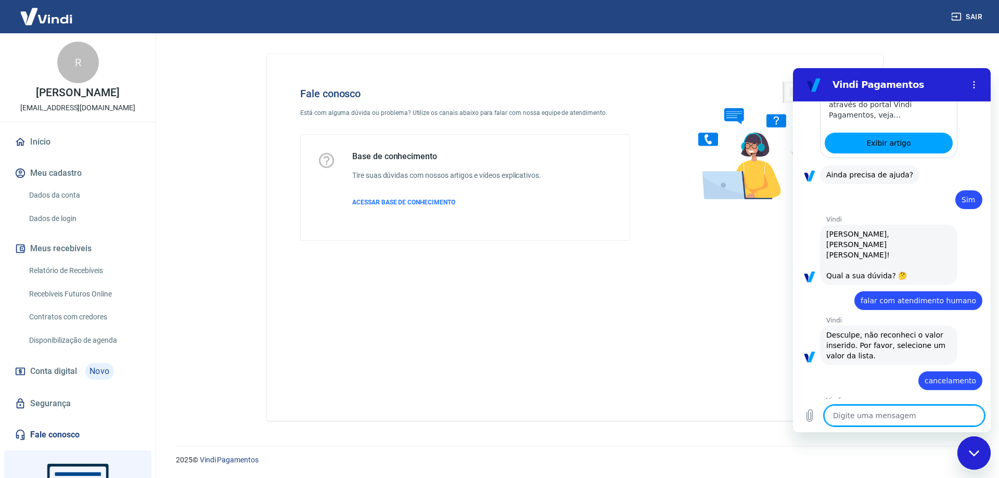
type textarea "x"
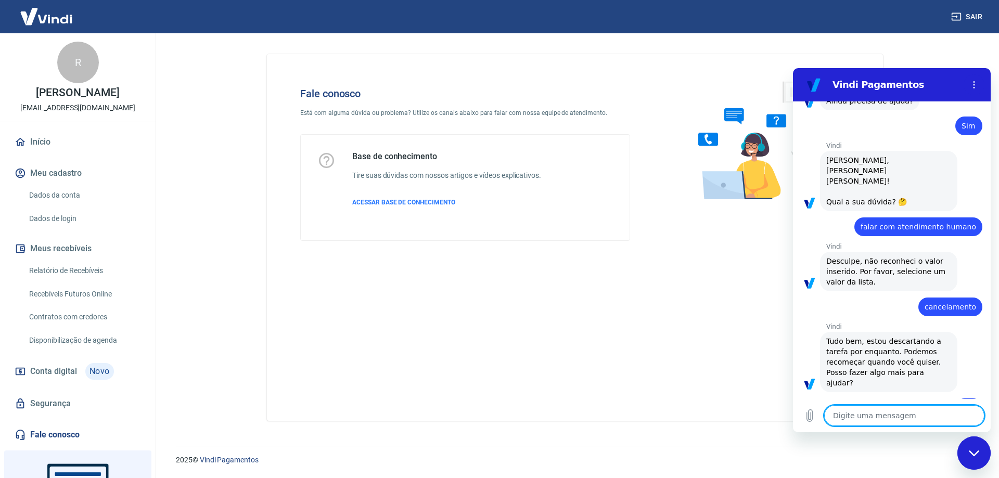
scroll to position [1864, 0]
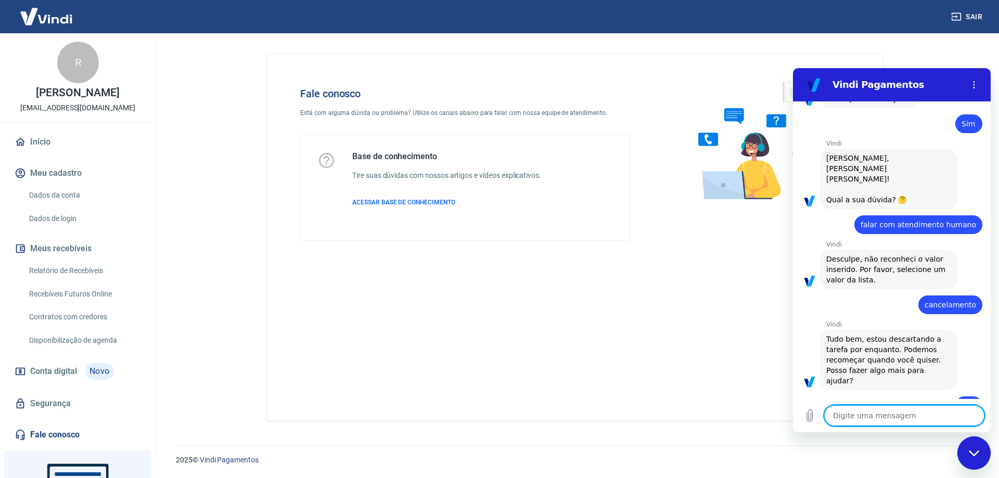
type textarea "a"
type textarea "x"
type textarea "at"
type textarea "x"
type textarea "ate"
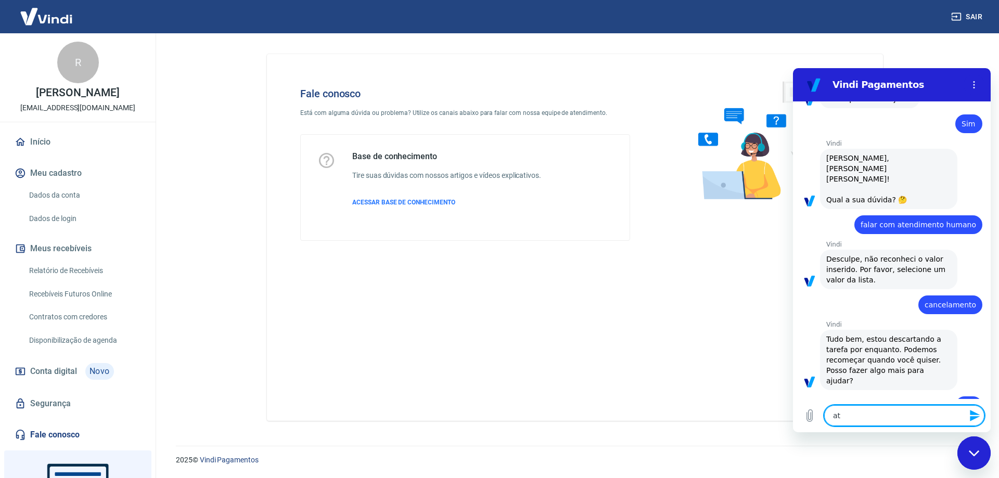
type textarea "x"
type textarea "aten"
type textarea "x"
type textarea "atend"
type textarea "x"
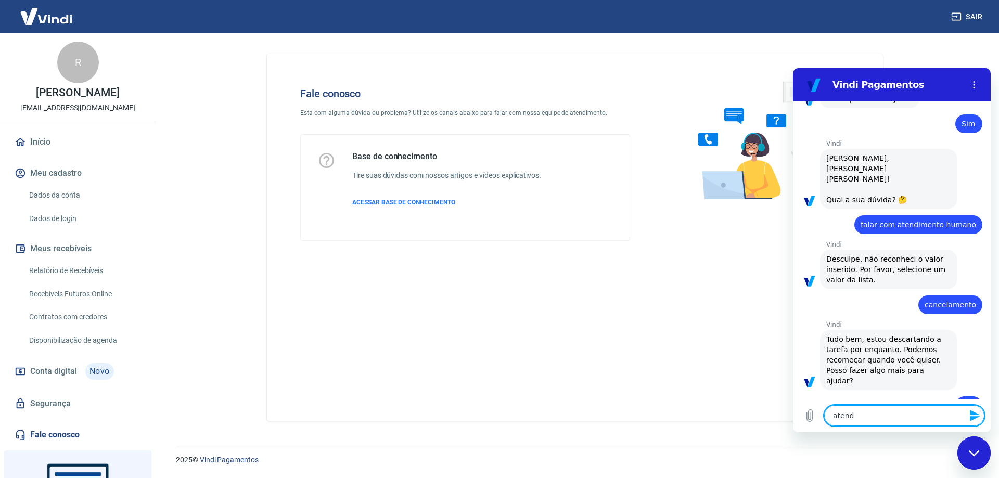
type textarea "atendi"
type textarea "x"
type textarea "atendim"
type textarea "x"
type textarea "atendime"
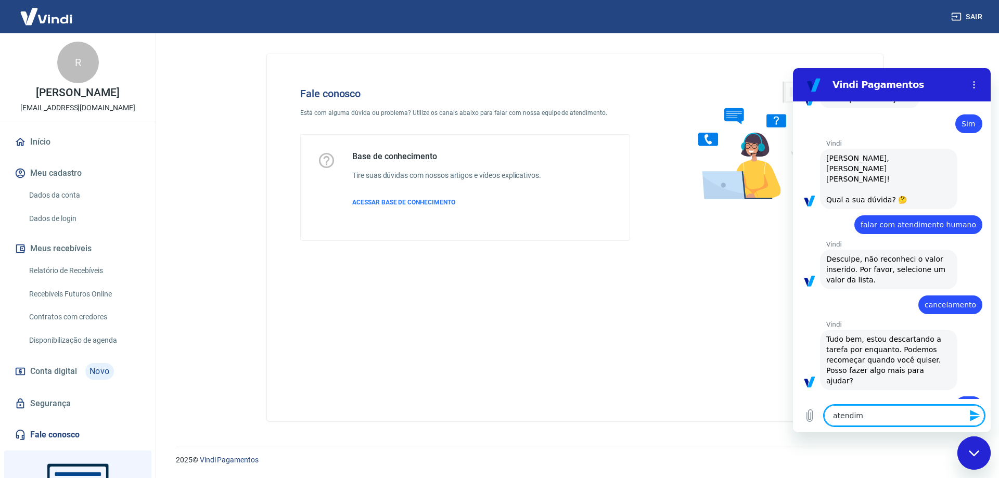
type textarea "x"
type textarea "atendimen"
type textarea "x"
type textarea "atendiment"
type textarea "x"
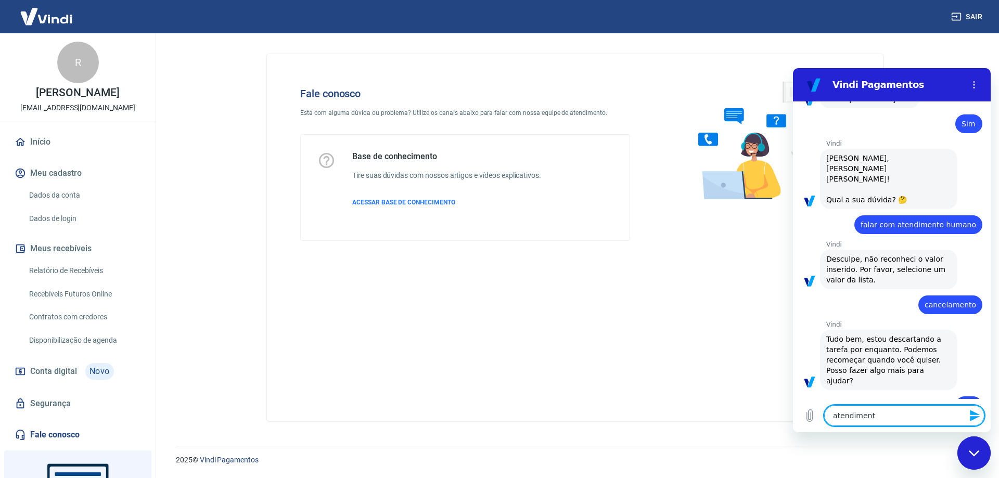
type textarea "atendimento"
type textarea "x"
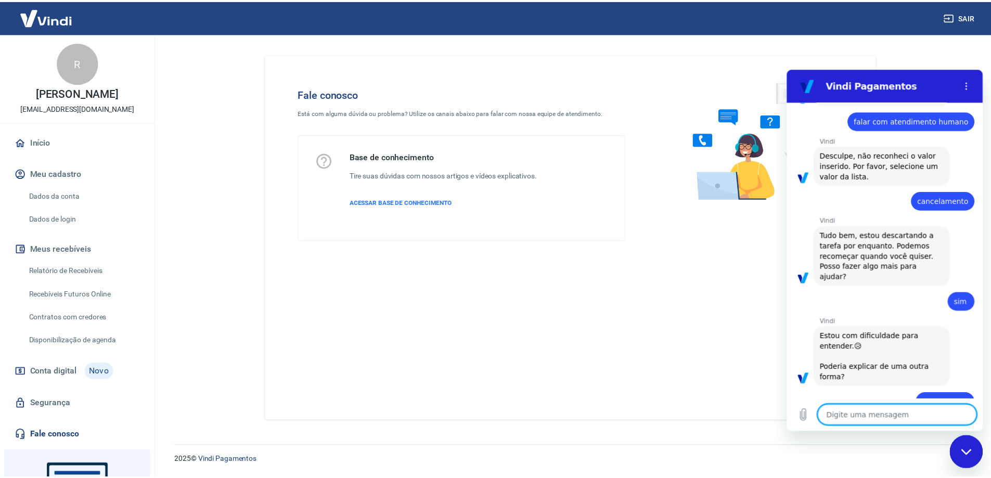
scroll to position [1971, 0]
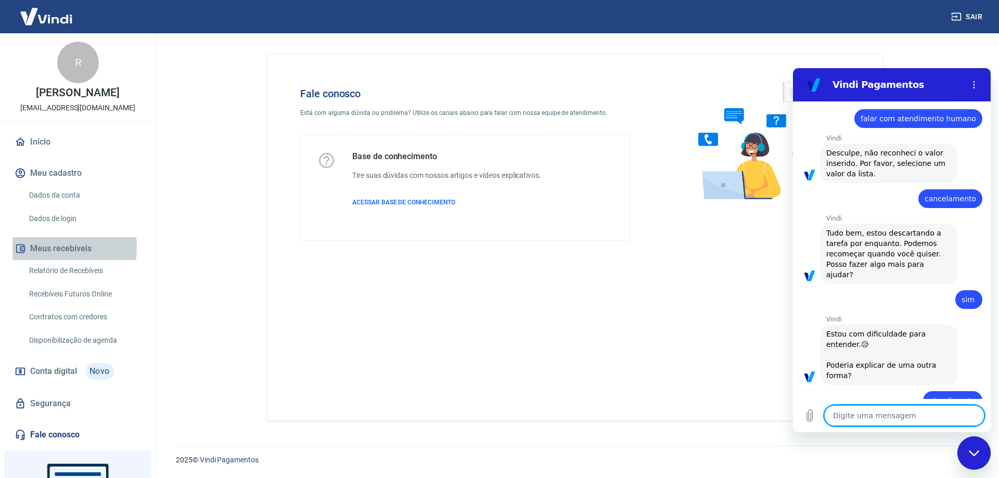
click at [45, 258] on button "Meus recebíveis" at bounding box center [77, 248] width 131 height 23
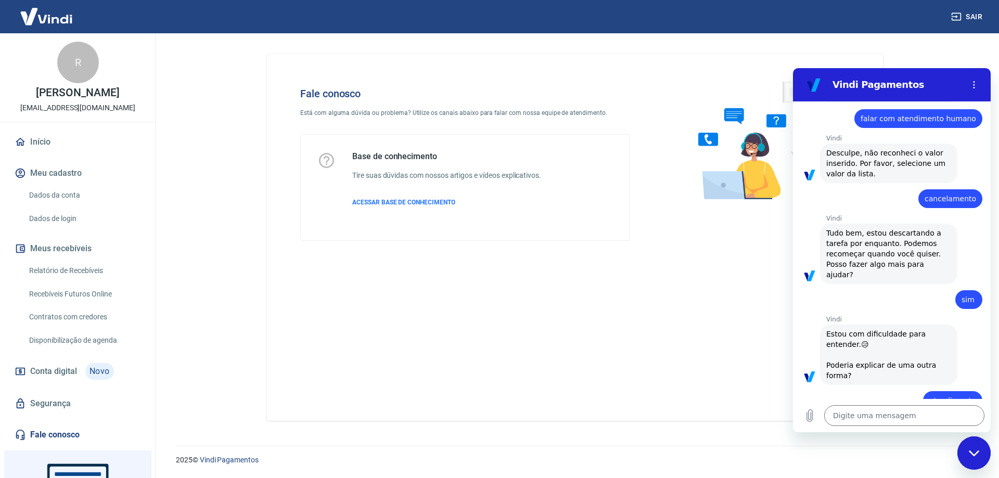
click at [863, 41] on div "Fale conosco Está com alguma dúvida ou problema? Utilize os canais abaixo para …" at bounding box center [574, 233] width 641 height 400
click at [58, 281] on link "Relatório de Recebíveis" at bounding box center [84, 270] width 118 height 21
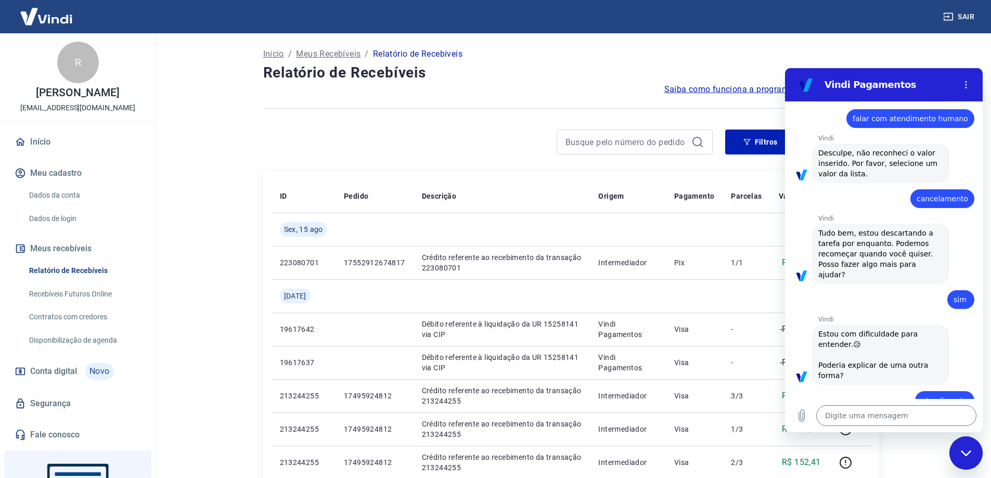
click at [63, 379] on span "Conta digital" at bounding box center [53, 371] width 47 height 15
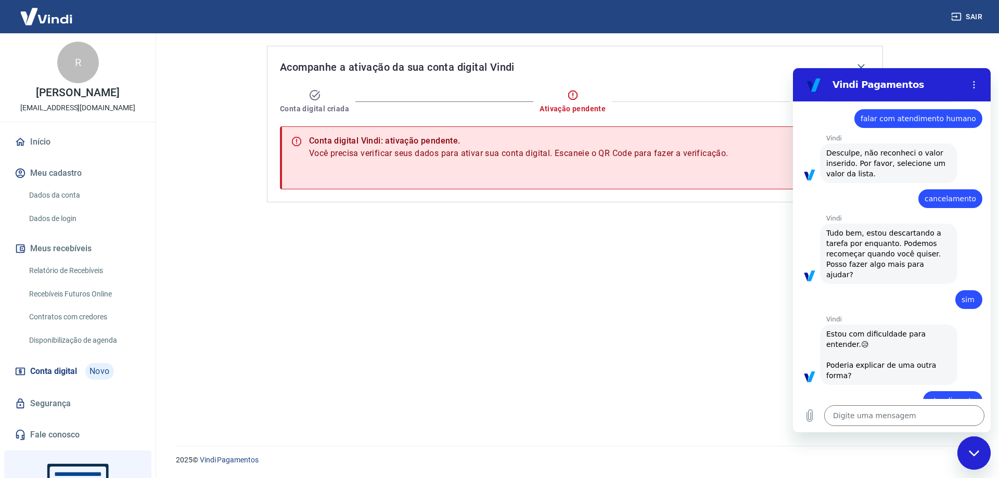
click at [969, 456] on icon "Fechar janela de mensagens" at bounding box center [973, 453] width 11 height 7
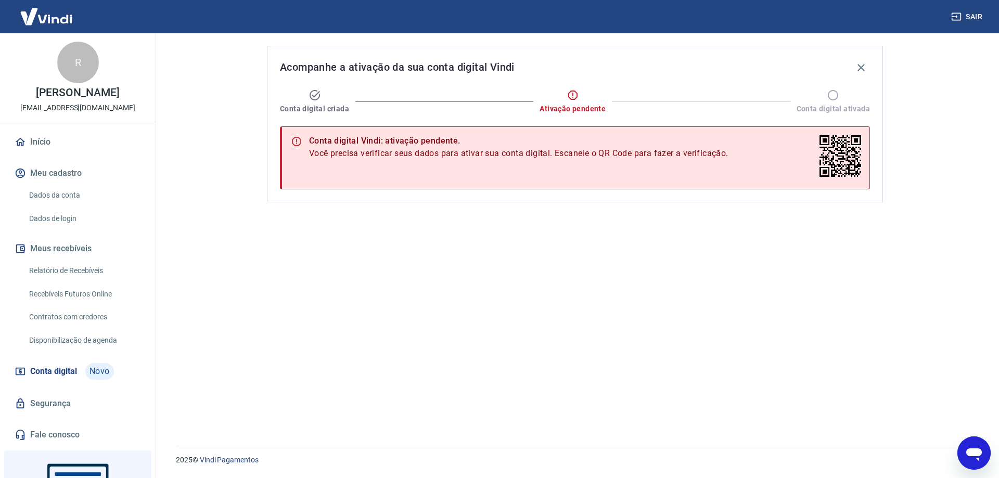
click at [33, 153] on link "Início" at bounding box center [77, 142] width 131 height 23
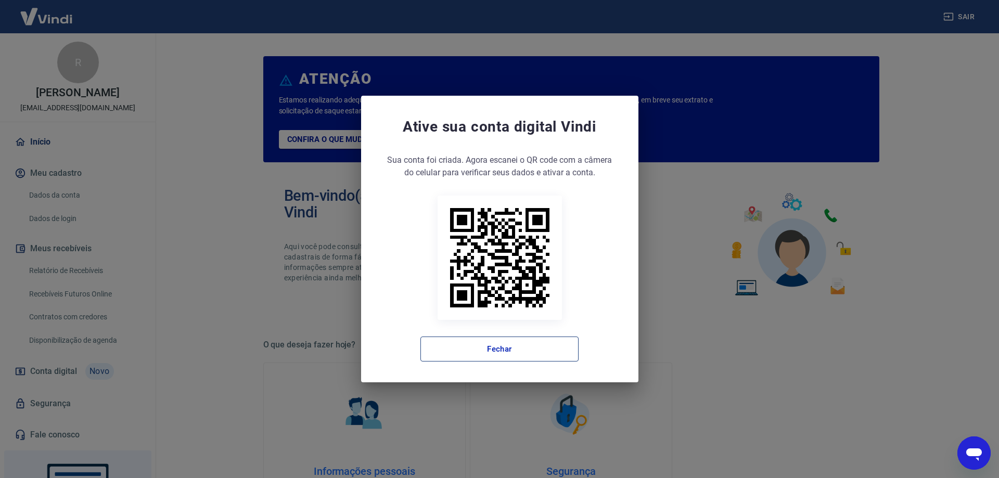
click at [500, 350] on button "Fechar" at bounding box center [499, 348] width 158 height 25
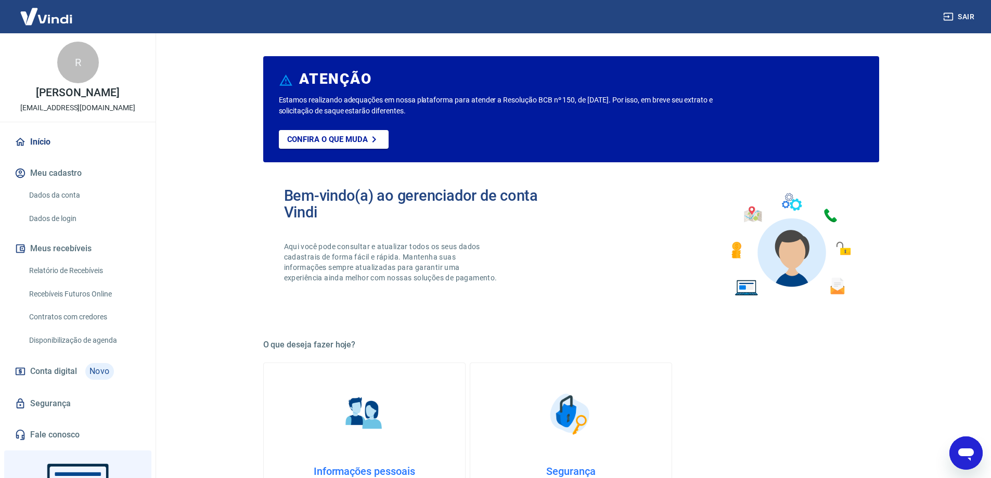
click at [965, 458] on icon "Abrir janela de mensagens" at bounding box center [965, 453] width 19 height 19
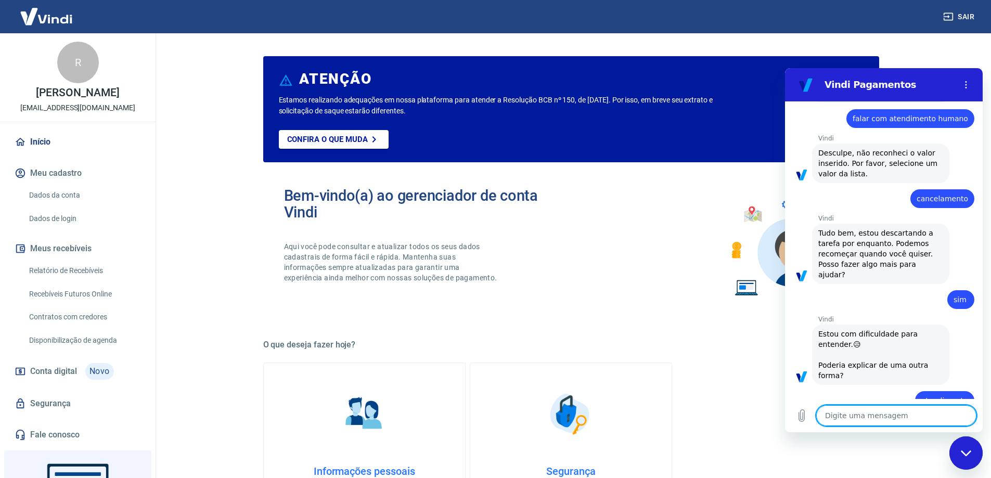
click at [695, 171] on div "Bem-vindo(a) ao gerenciador de conta Vindi Aqui você pode consultar e atualizar…" at bounding box center [571, 245] width 616 height 148
click at [71, 305] on link "Recebíveis Futuros Online" at bounding box center [84, 293] width 118 height 21
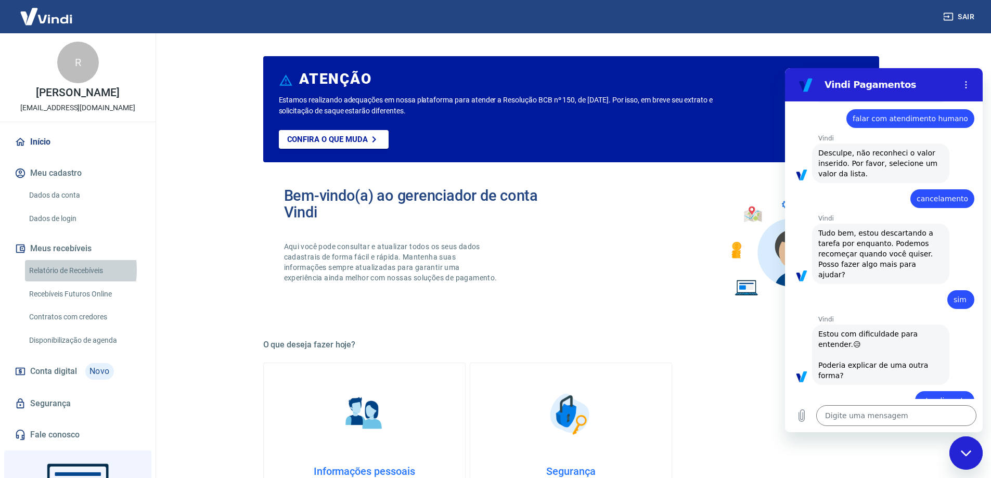
click at [46, 281] on link "Relatório de Recebíveis" at bounding box center [84, 270] width 118 height 21
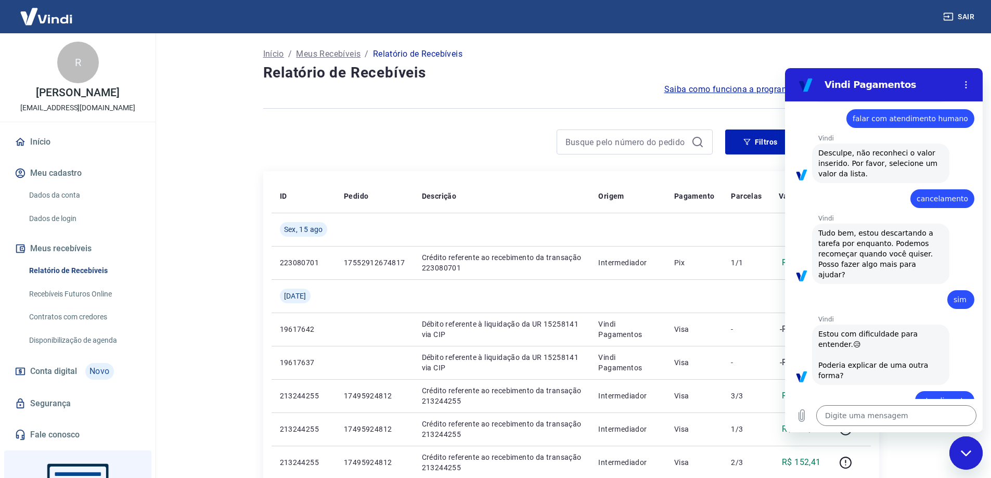
click at [966, 453] on icon "Fechar janela de mensagens" at bounding box center [966, 453] width 11 height 7
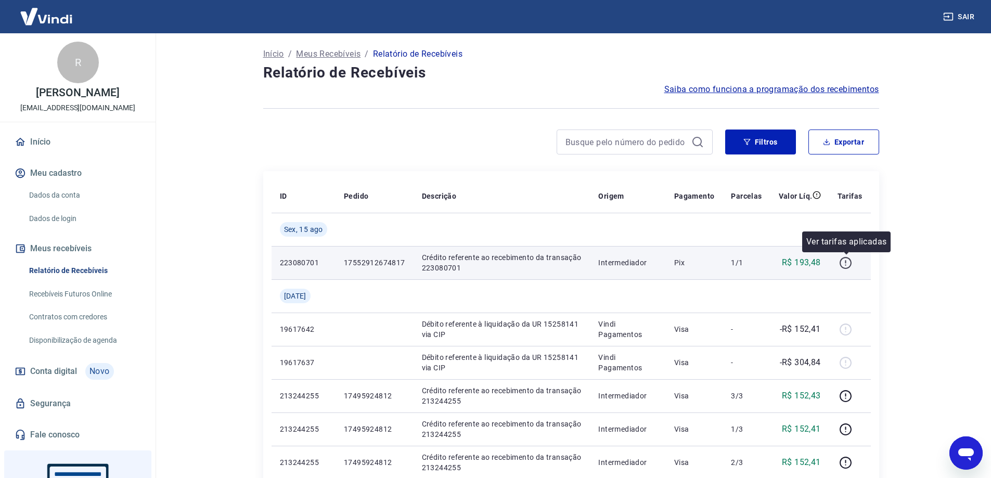
click at [845, 264] on icon "button" at bounding box center [845, 262] width 13 height 13
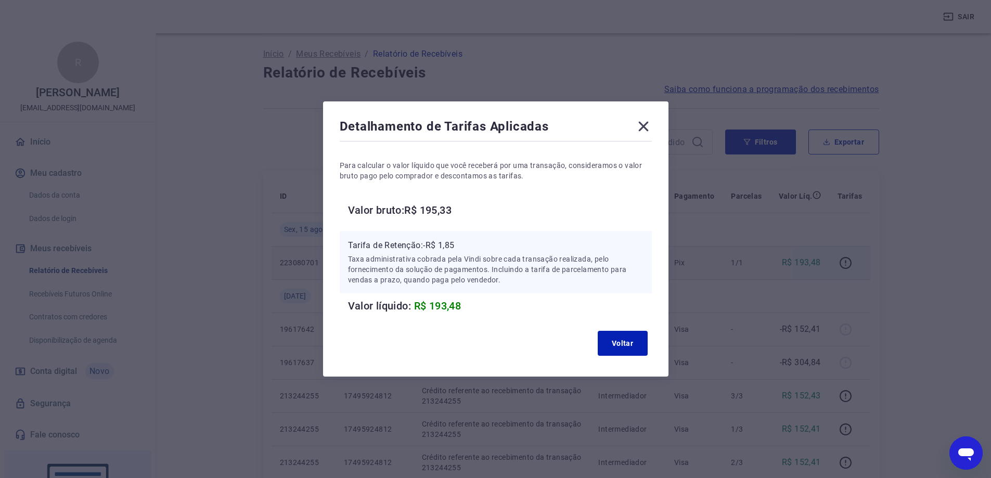
click at [646, 128] on icon at bounding box center [643, 127] width 10 height 10
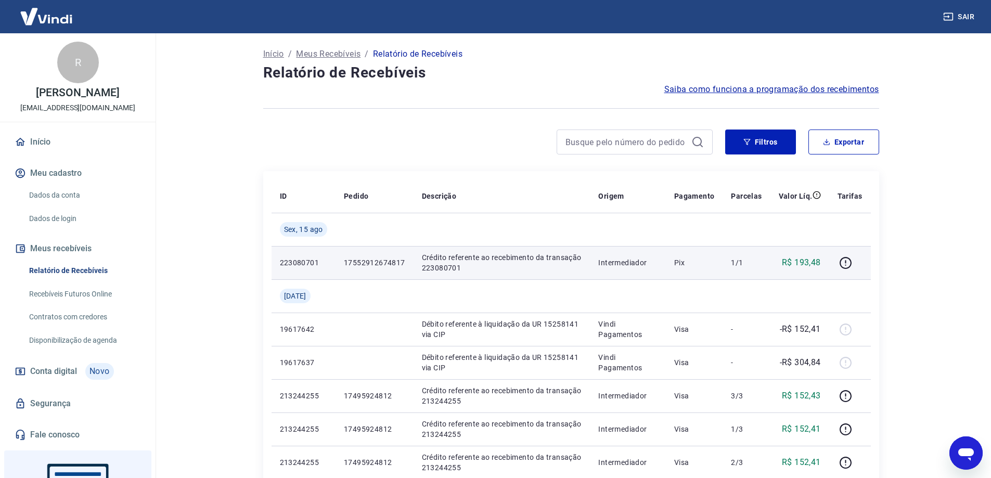
drag, startPoint x: 975, startPoint y: 92, endPoint x: 977, endPoint y: 77, distance: 14.6
click at [975, 90] on main "Início / Meus Recebíveis / Relatório de Recebíveis Relatório de Recebíveis Saib…" at bounding box center [571, 255] width 840 height 445
click at [970, 457] on icon "Abrir janela de mensagens" at bounding box center [965, 453] width 19 height 19
type textarea "x"
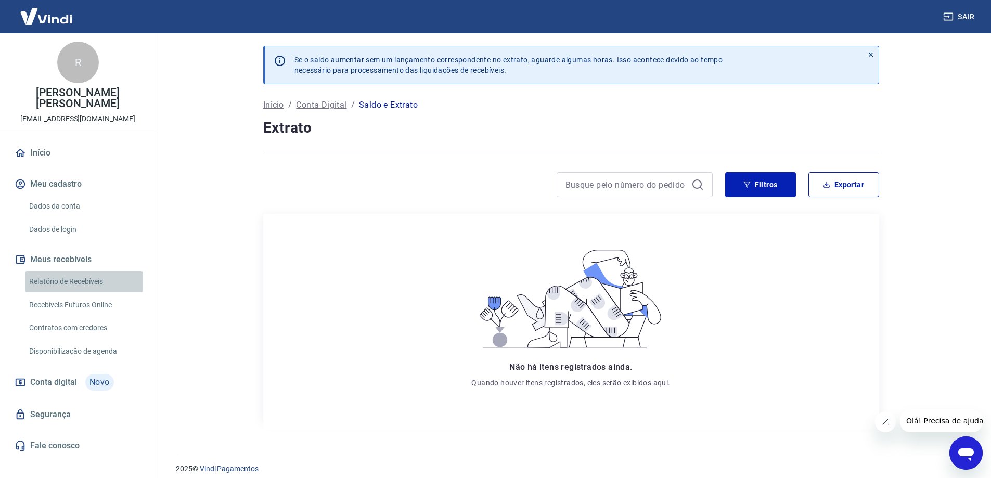
click at [72, 285] on link "Relatório de Recebíveis" at bounding box center [84, 281] width 118 height 21
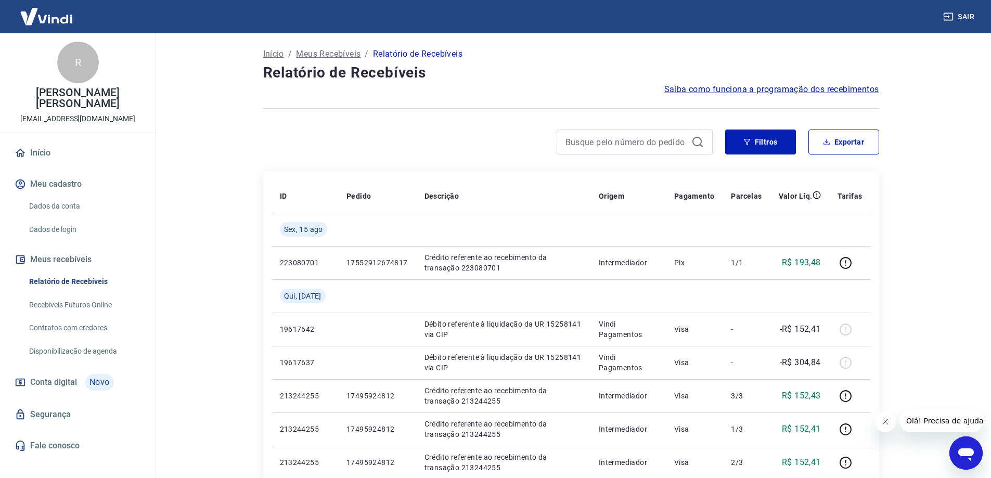
click at [771, 94] on span "Saiba como funciona a programação dos recebimentos" at bounding box center [771, 89] width 215 height 12
click at [961, 450] on icon "Abrir janela de mensagens" at bounding box center [966, 454] width 16 height 12
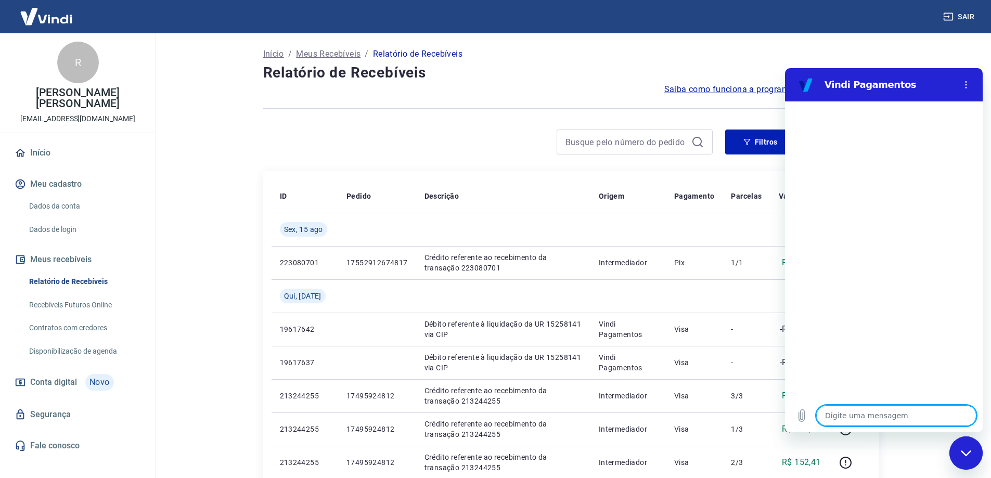
type textarea "x"
